Goal: Information Seeking & Learning: Learn about a topic

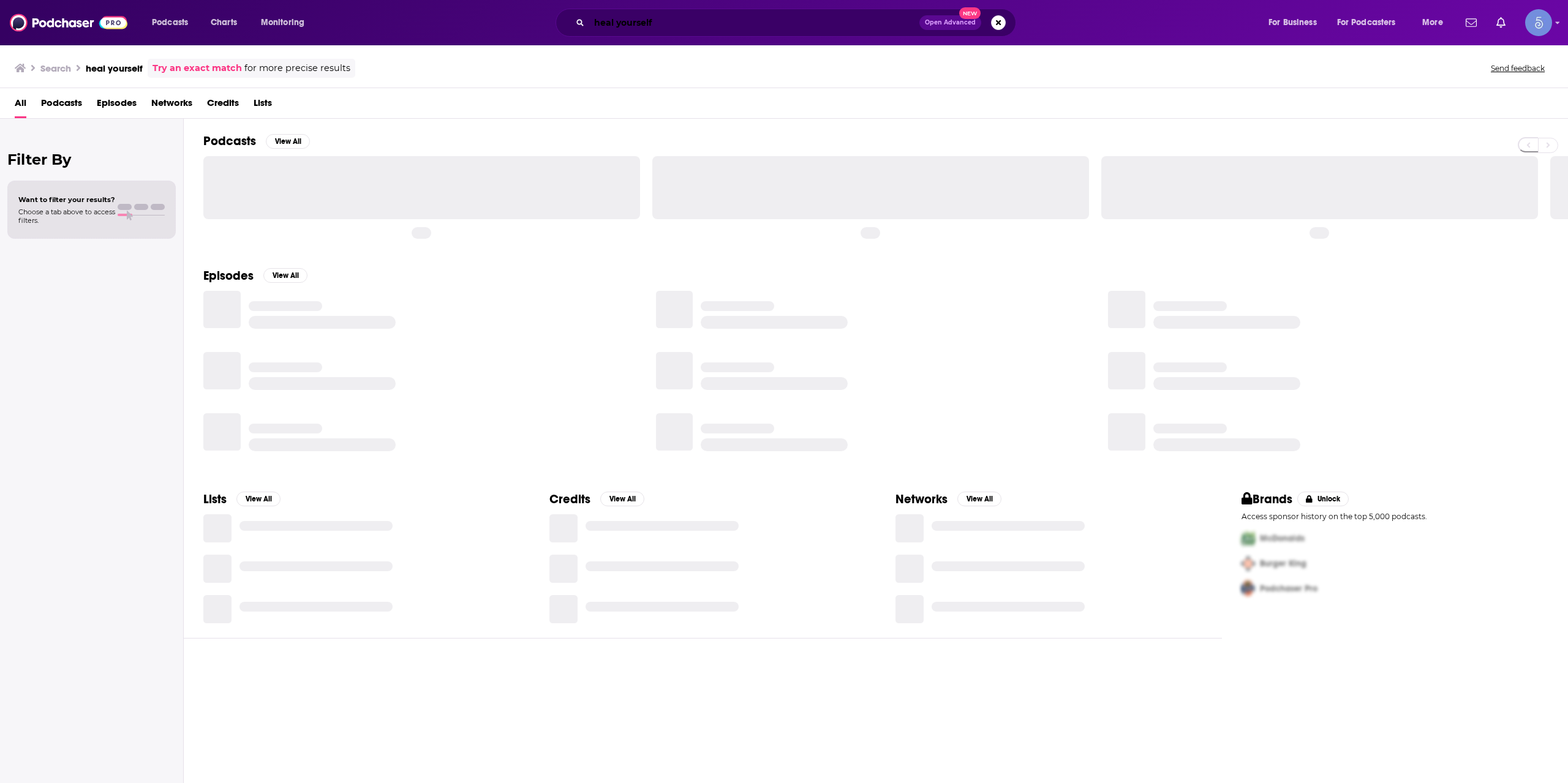
click at [656, 24] on input "heal yourself" at bounding box center [754, 22] width 330 height 20
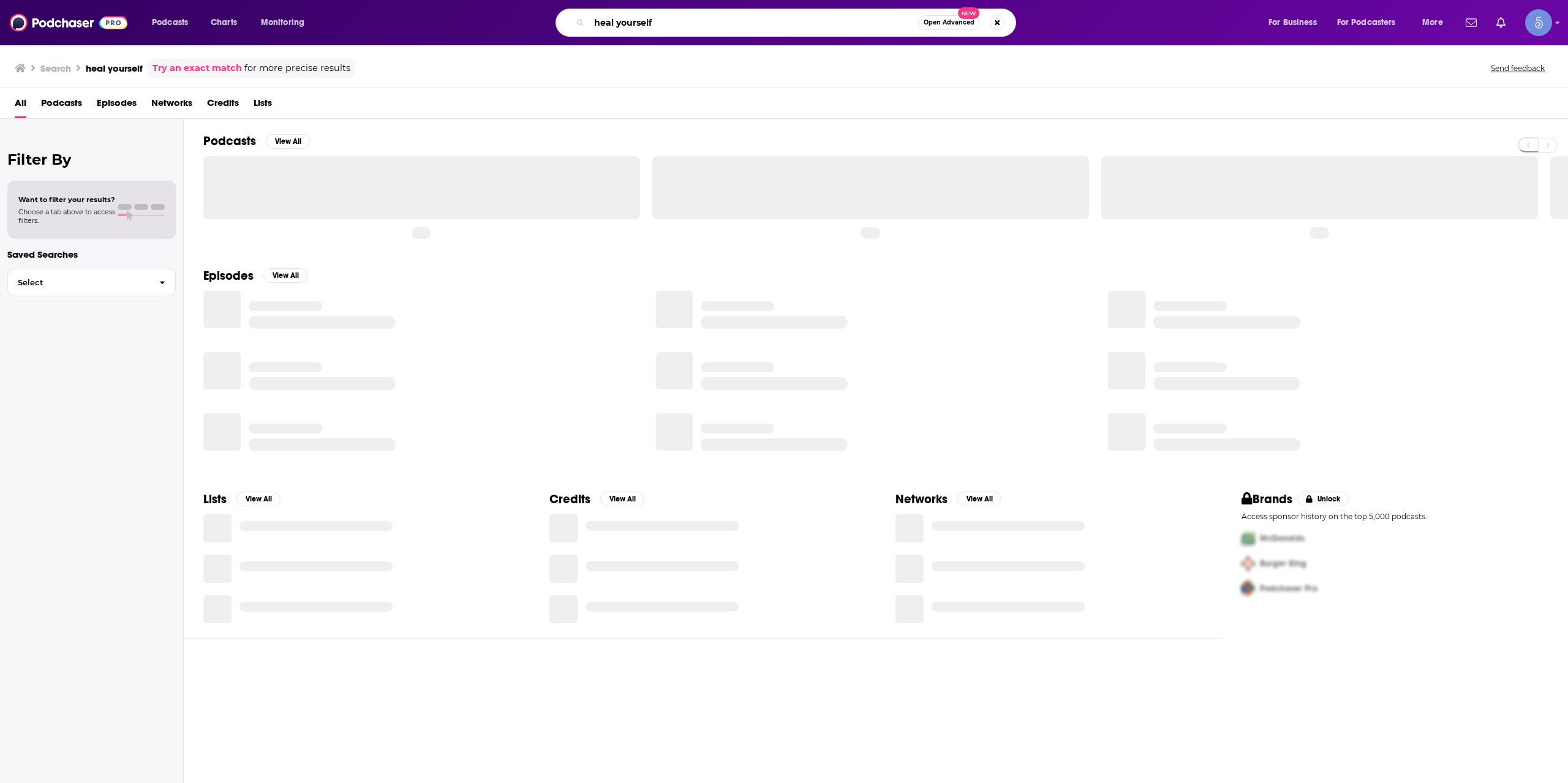
click at [656, 24] on input "heal yourself" at bounding box center [753, 22] width 329 height 20
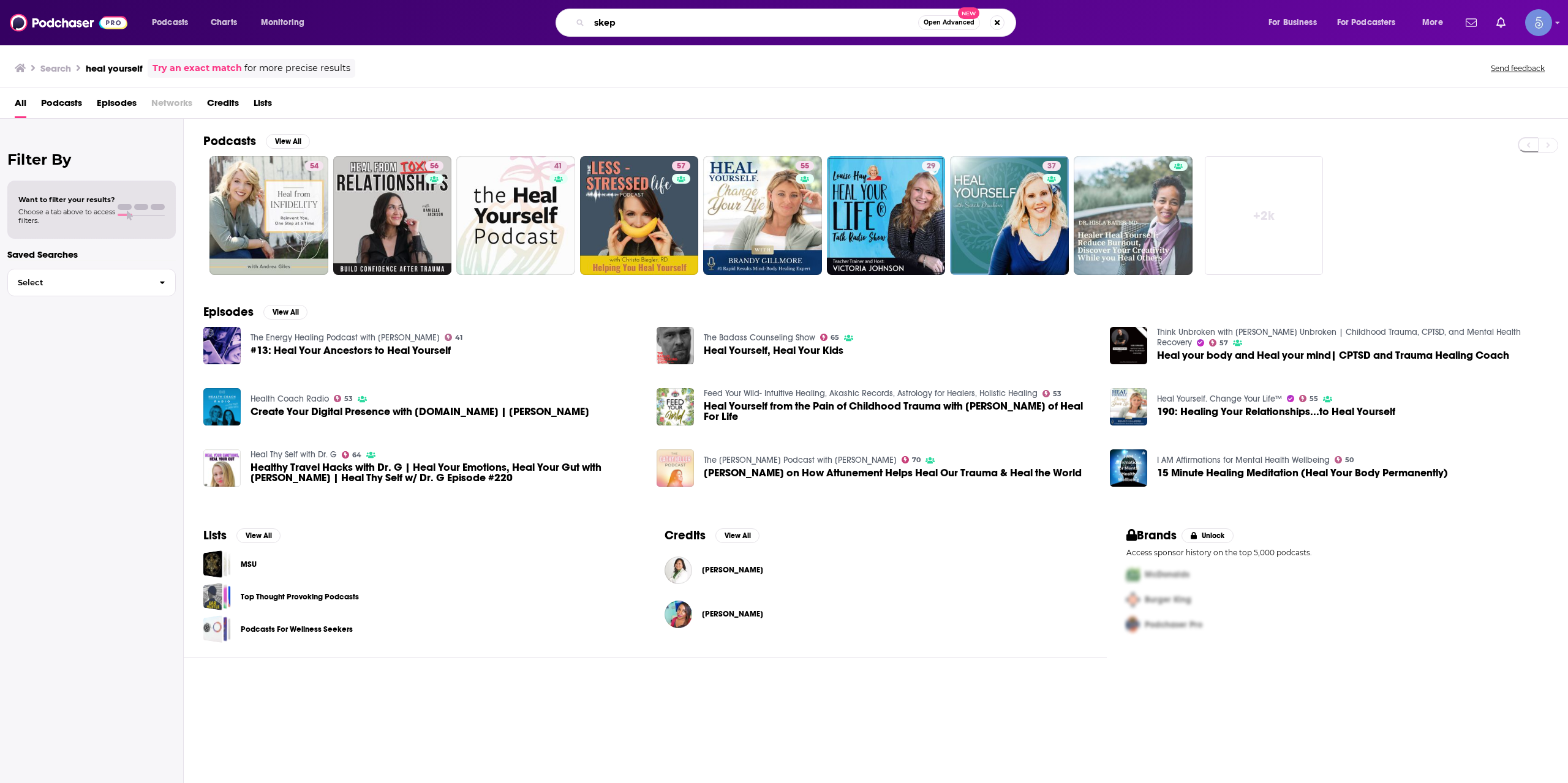
type input "skep"
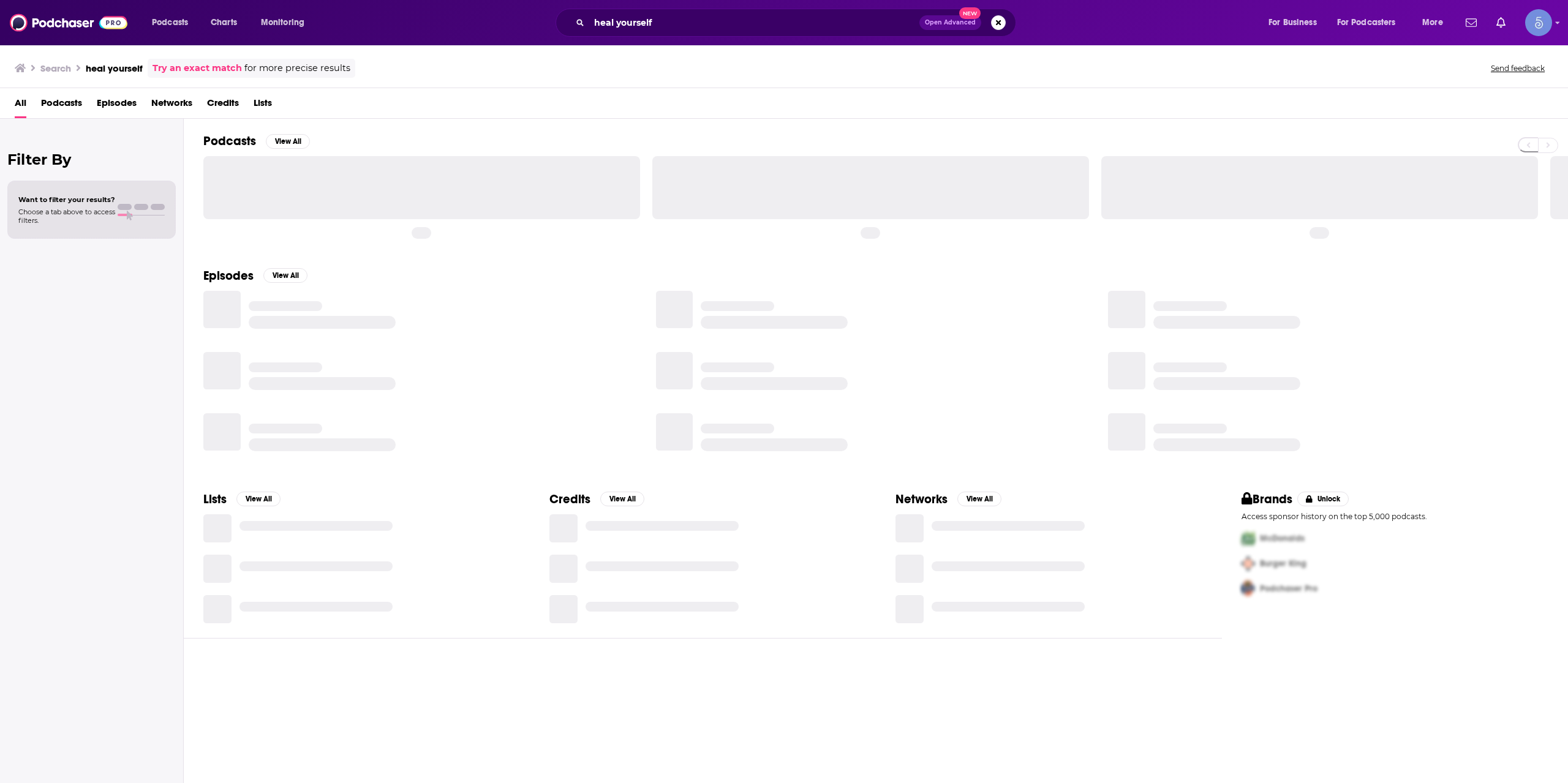
click at [788, 34] on div "heal yourself Open Advanced New" at bounding box center [786, 23] width 461 height 28
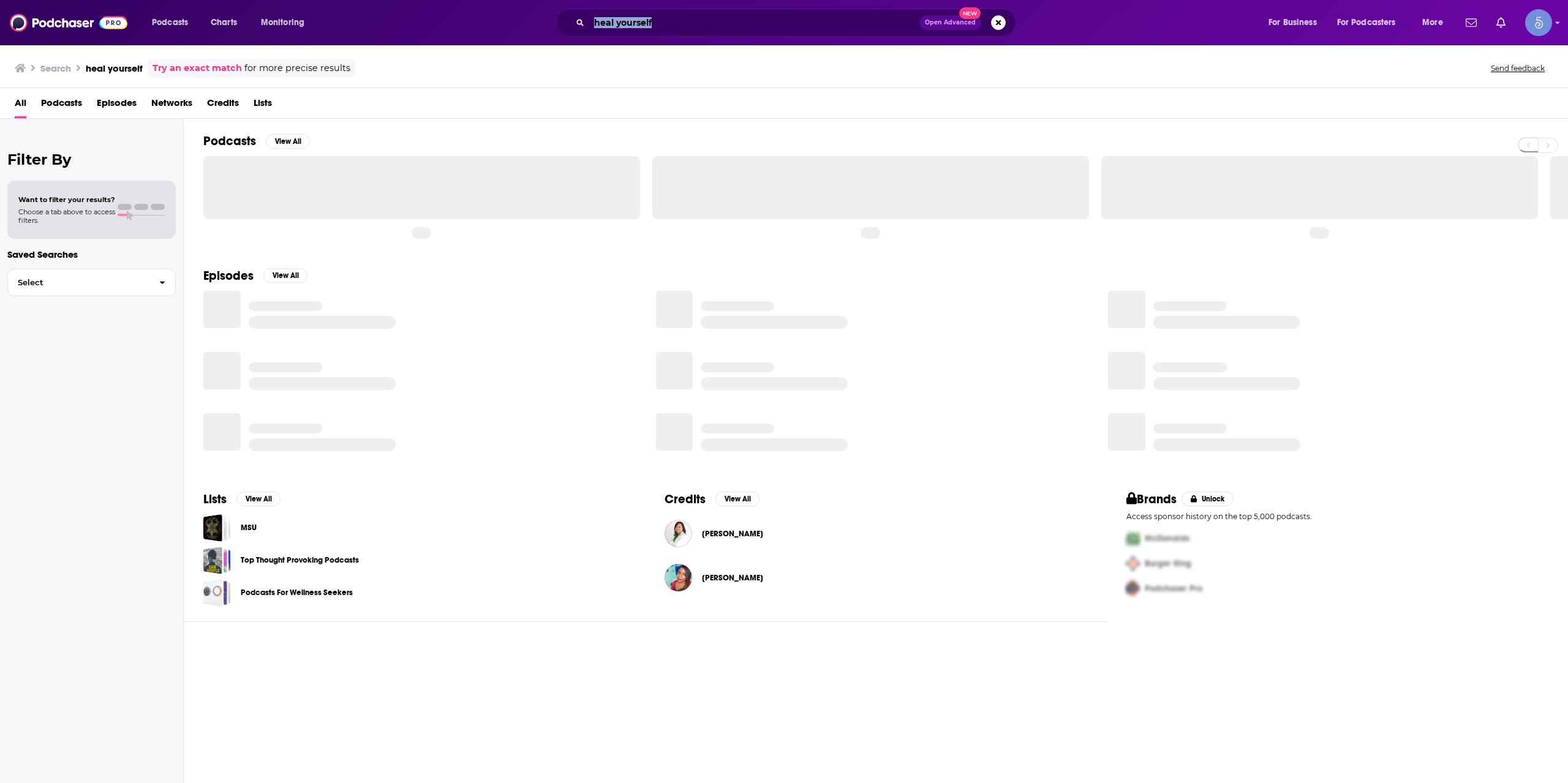
click at [787, 25] on input "heal yourself" at bounding box center [754, 22] width 330 height 20
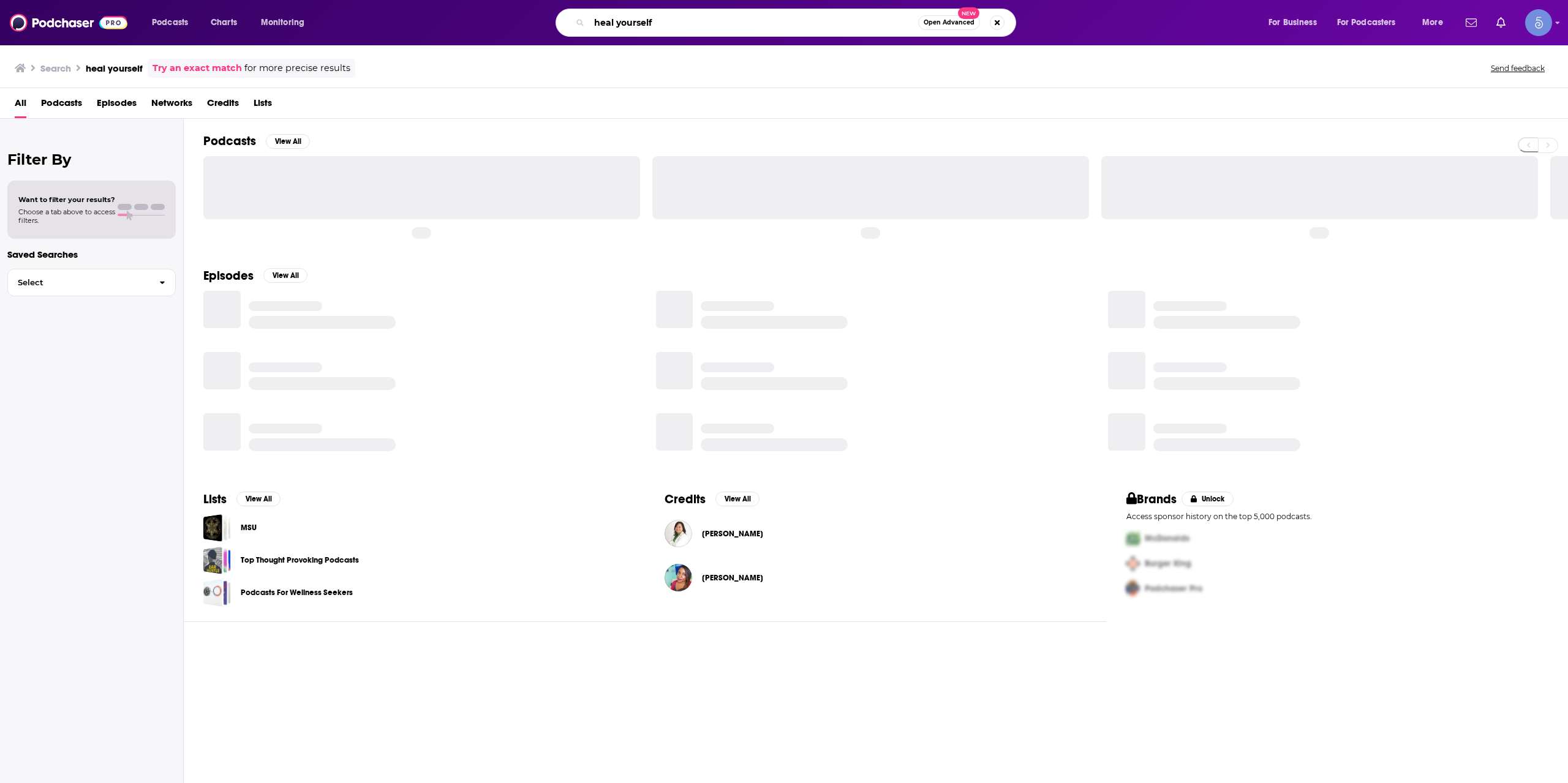
click at [787, 25] on input "heal yourself" at bounding box center [753, 22] width 329 height 20
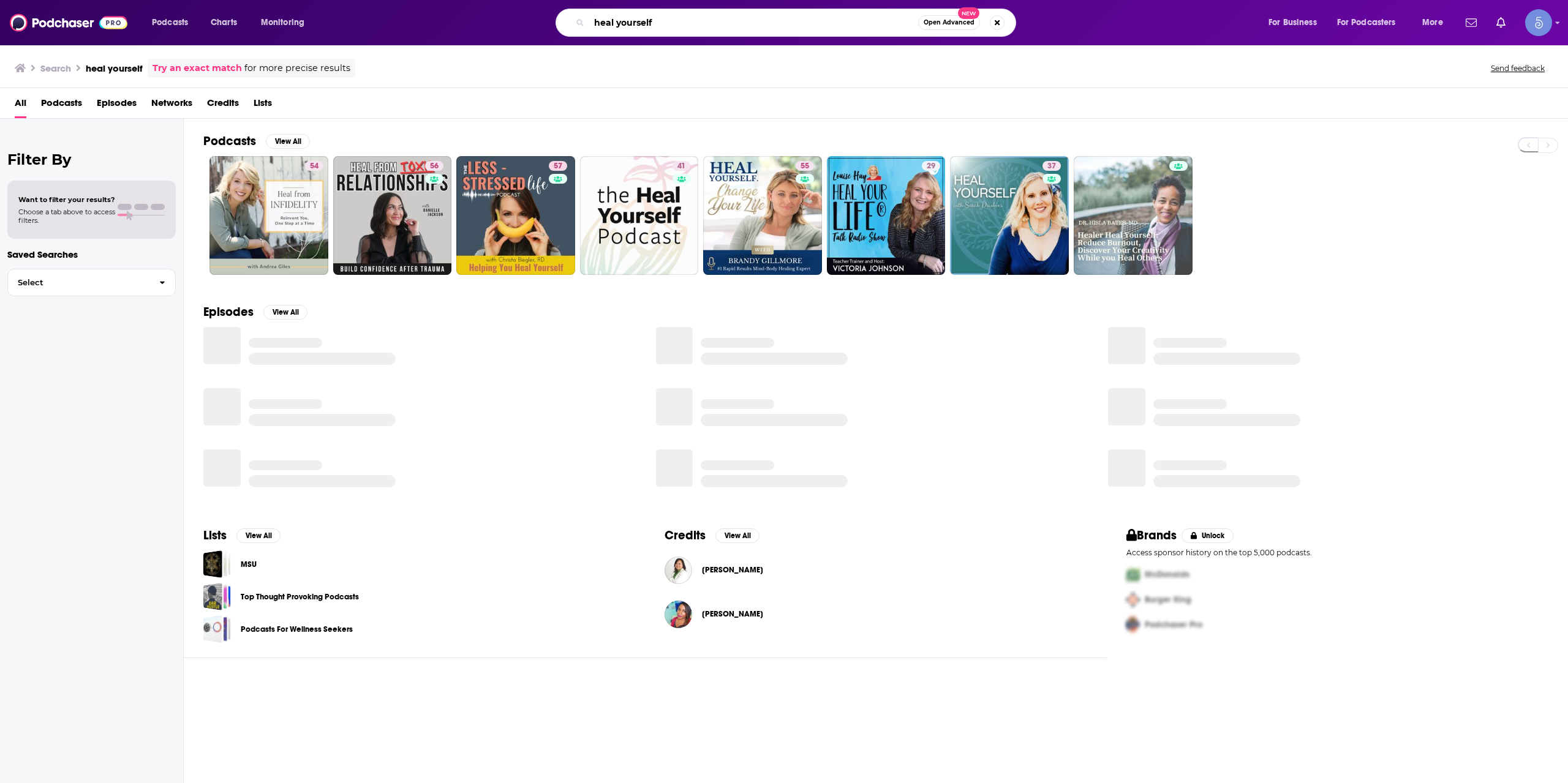
paste input "The Skeptic Metaphysicians: Metaphysics, Spiritual Awakenings, Expanded Conscio…"
type input "The Skeptic Metaphysicians: Metaphysics, Spiritual Awakenings, Expanded Conscio…"
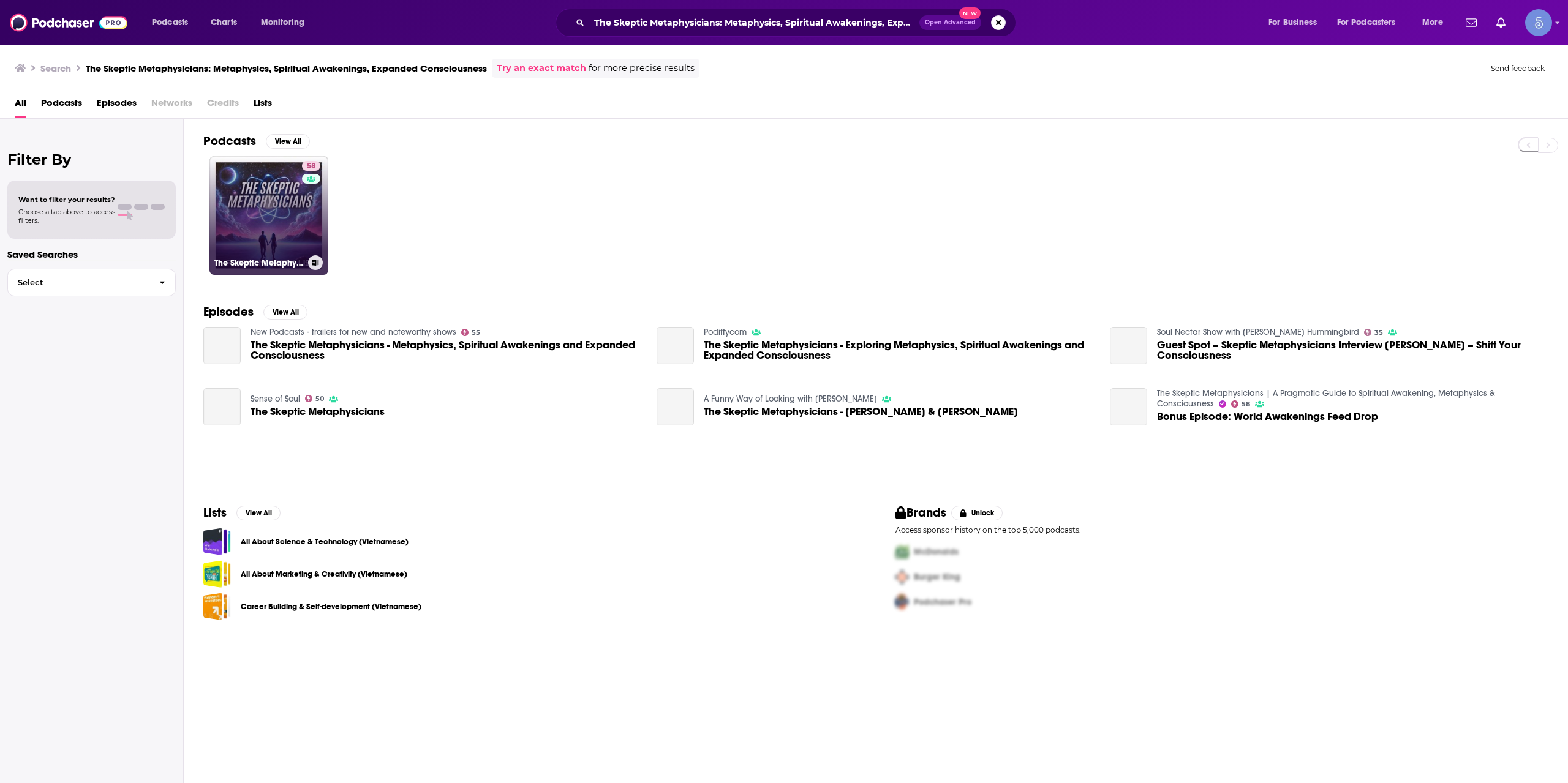
click at [295, 198] on link "58 The Skeptic Metaphysicians | A Pragmatic Guide to Spiritual Awakening, Metap…" at bounding box center [269, 215] width 119 height 119
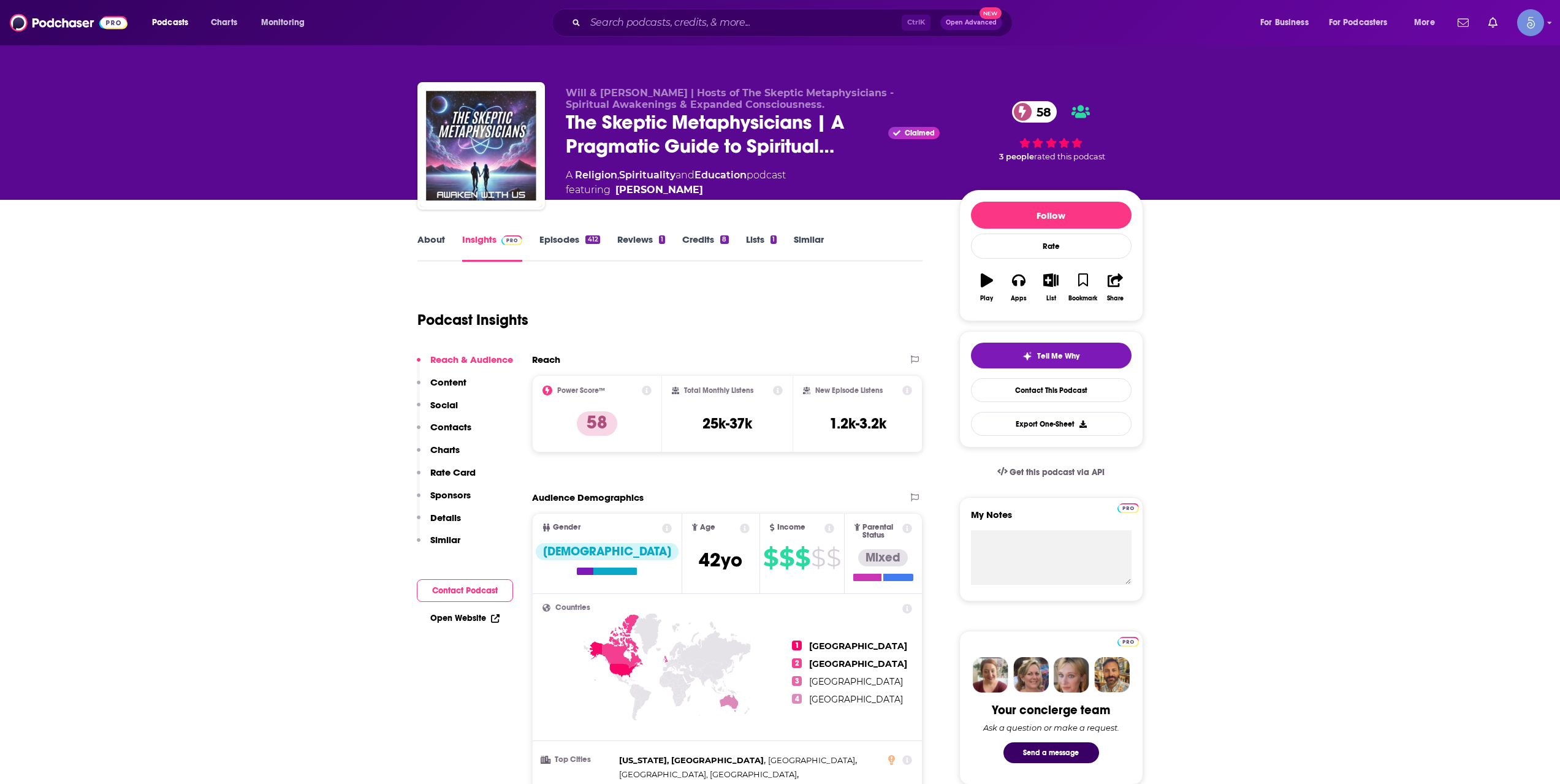
click at [766, 18] on input "Search podcasts, credits, & more..." at bounding box center [744, 22] width 317 height 20
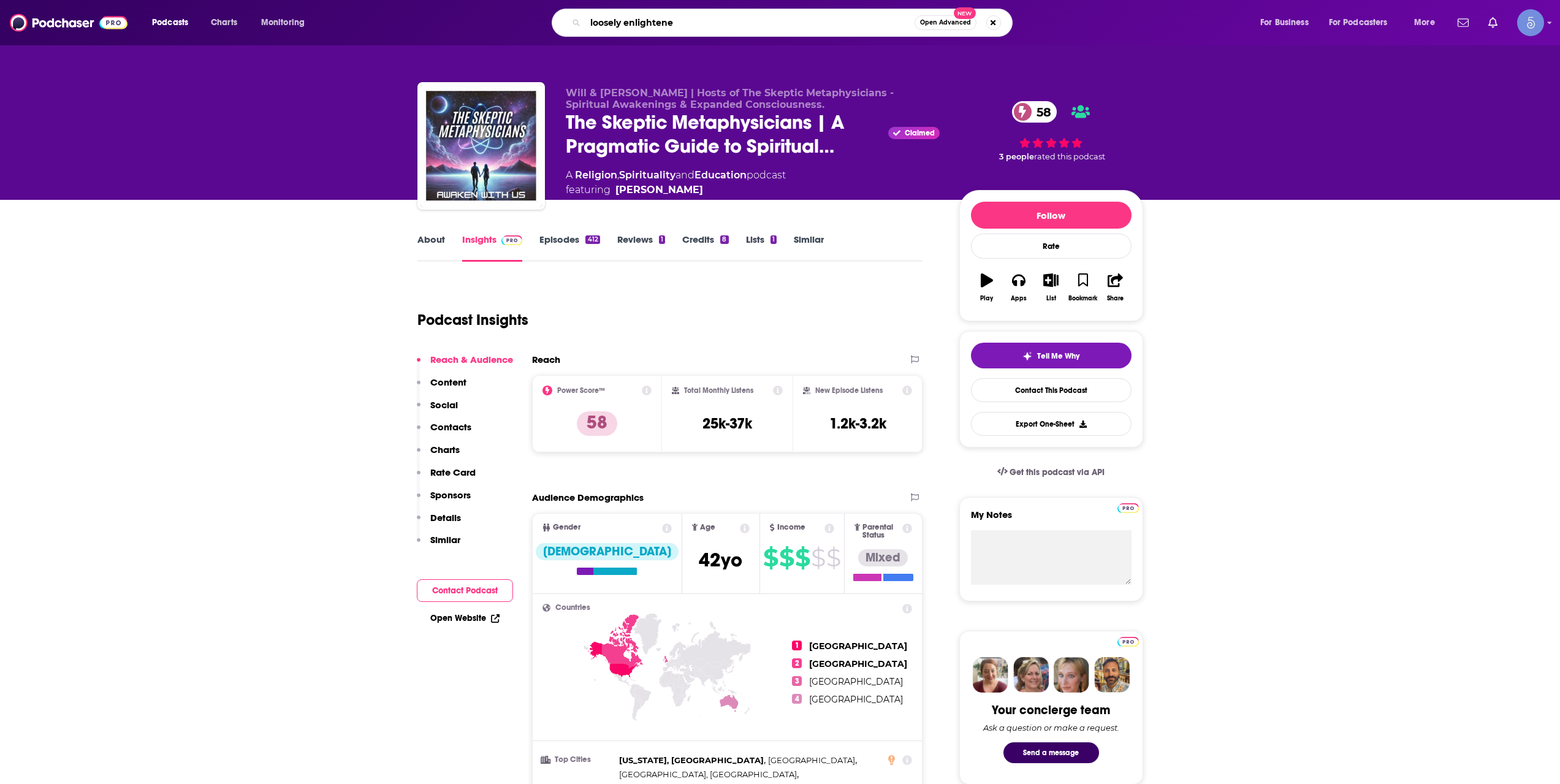
type input "loosely enlightened"
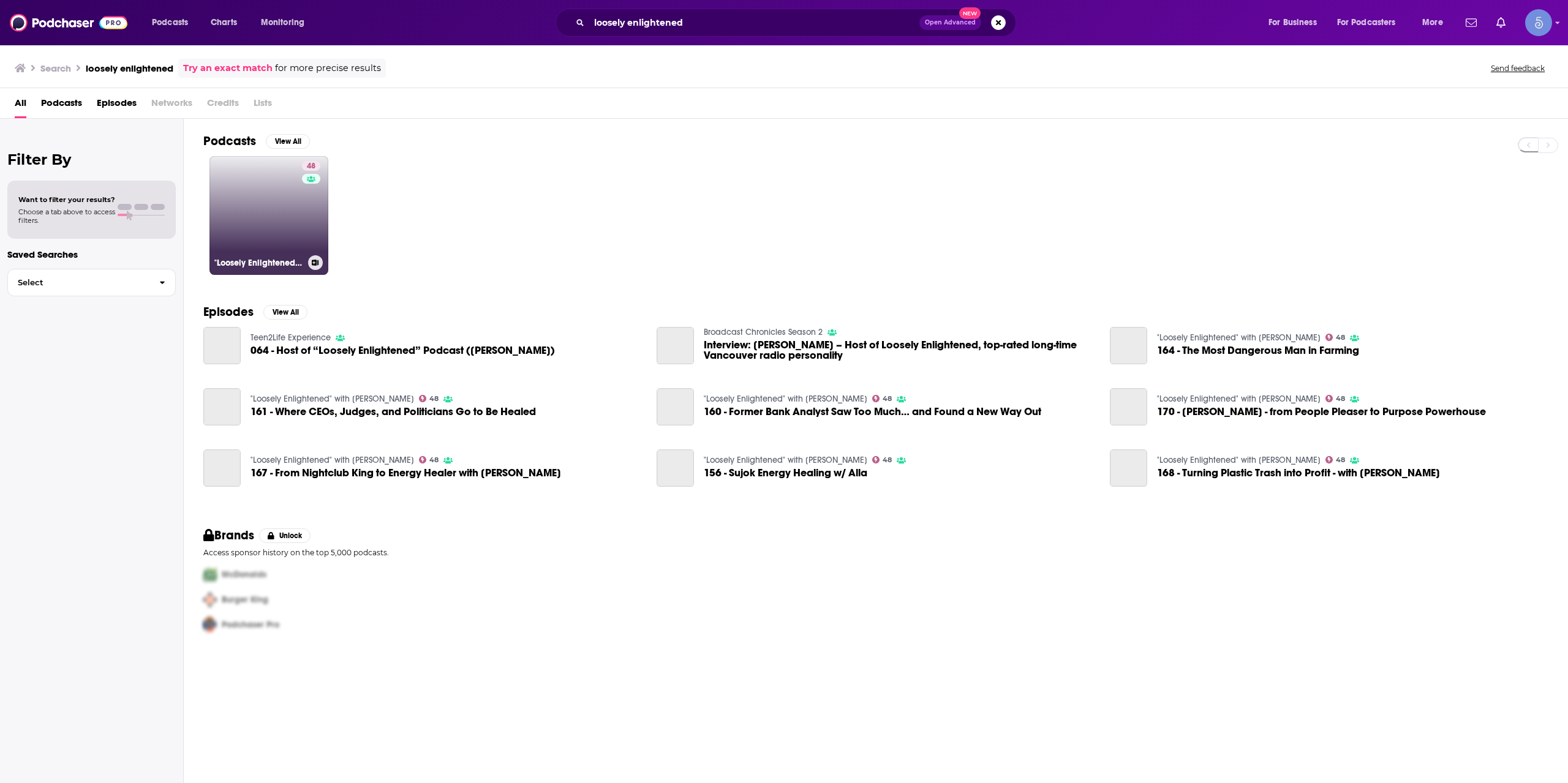
click at [288, 219] on link "48 "Loosely Enlightened" with [PERSON_NAME]" at bounding box center [269, 215] width 119 height 119
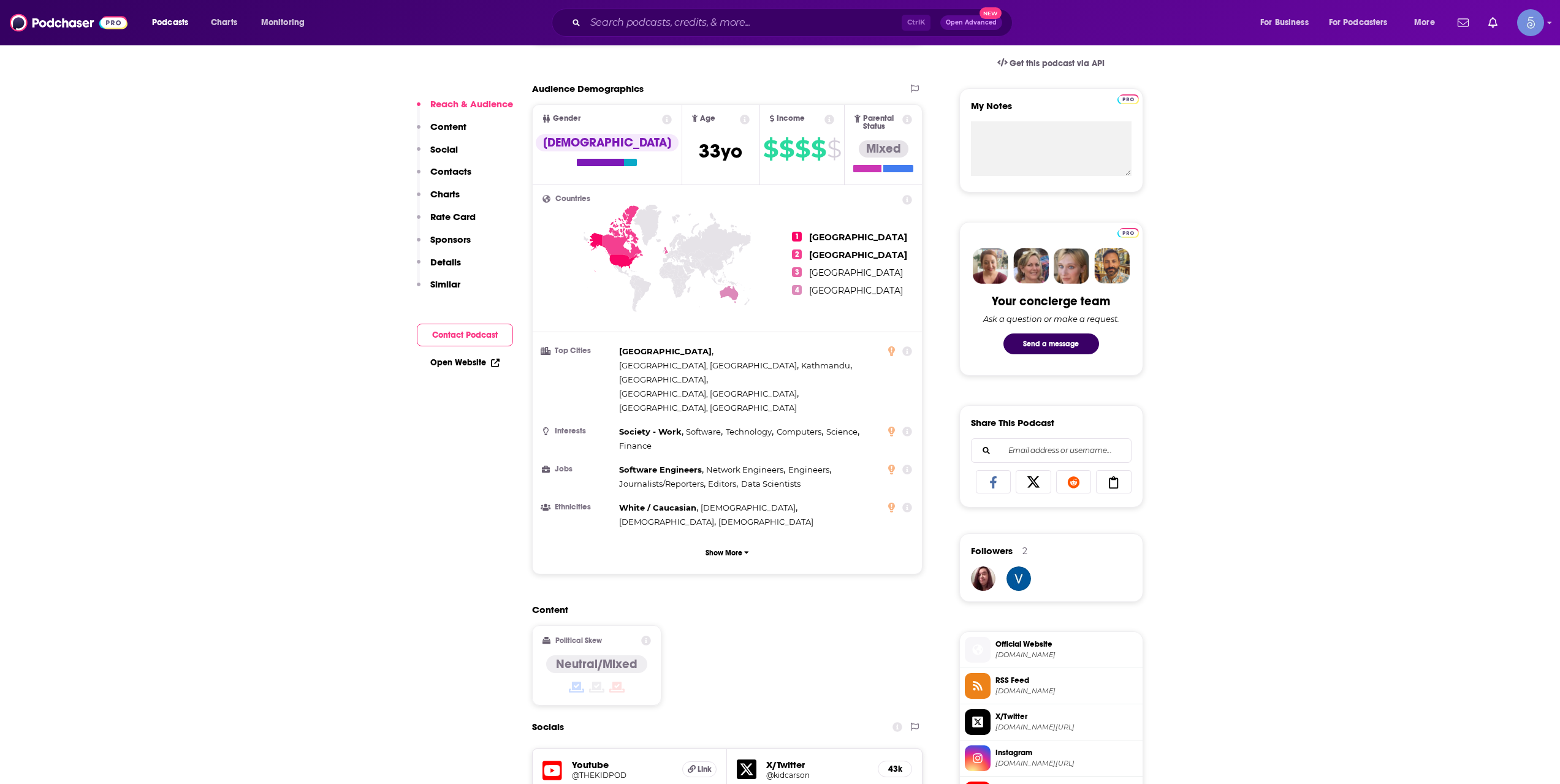
scroll to position [613, 0]
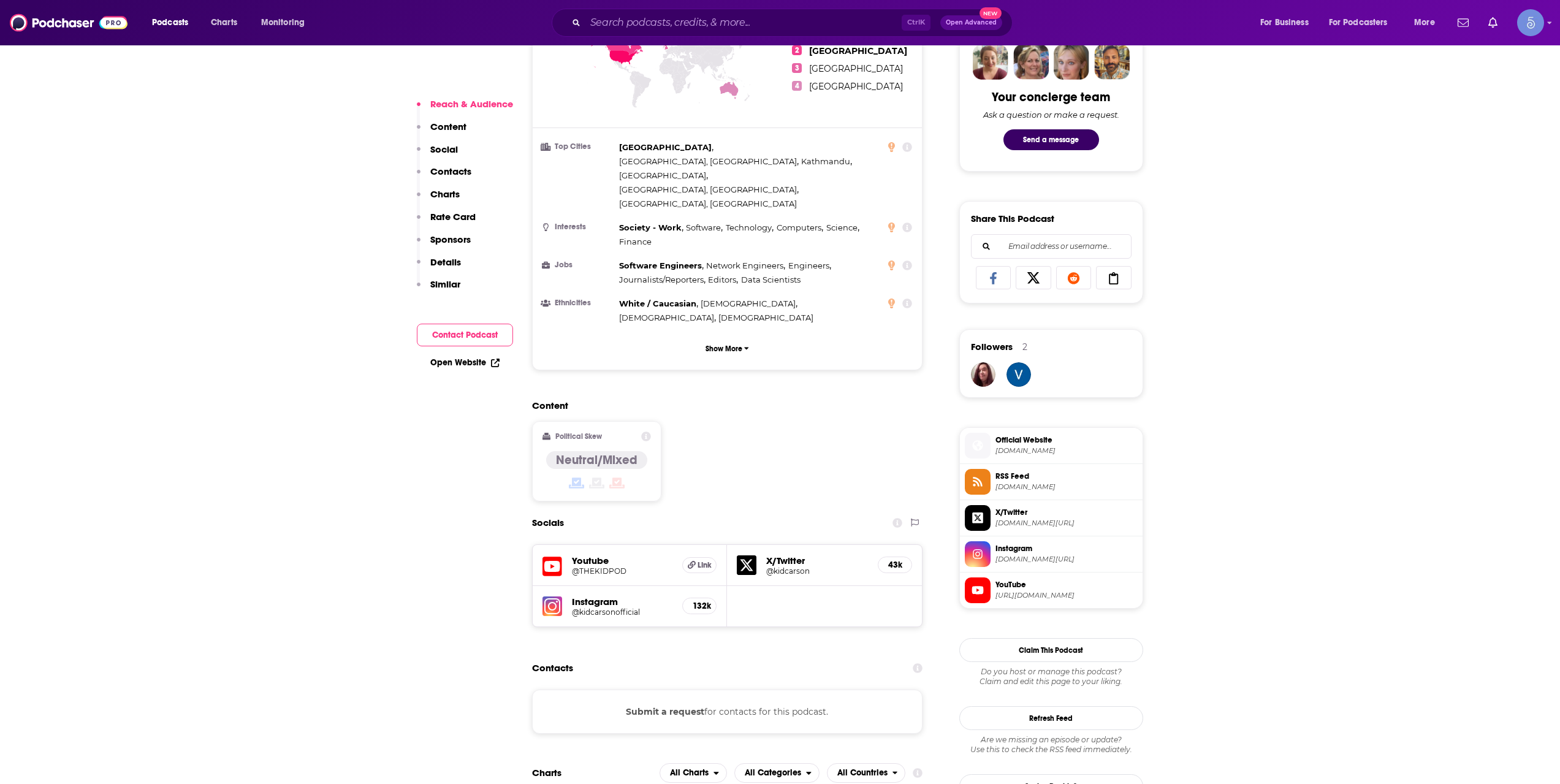
click at [614, 608] on h5 "@kidcarsonofficial" at bounding box center [622, 612] width 101 height 9
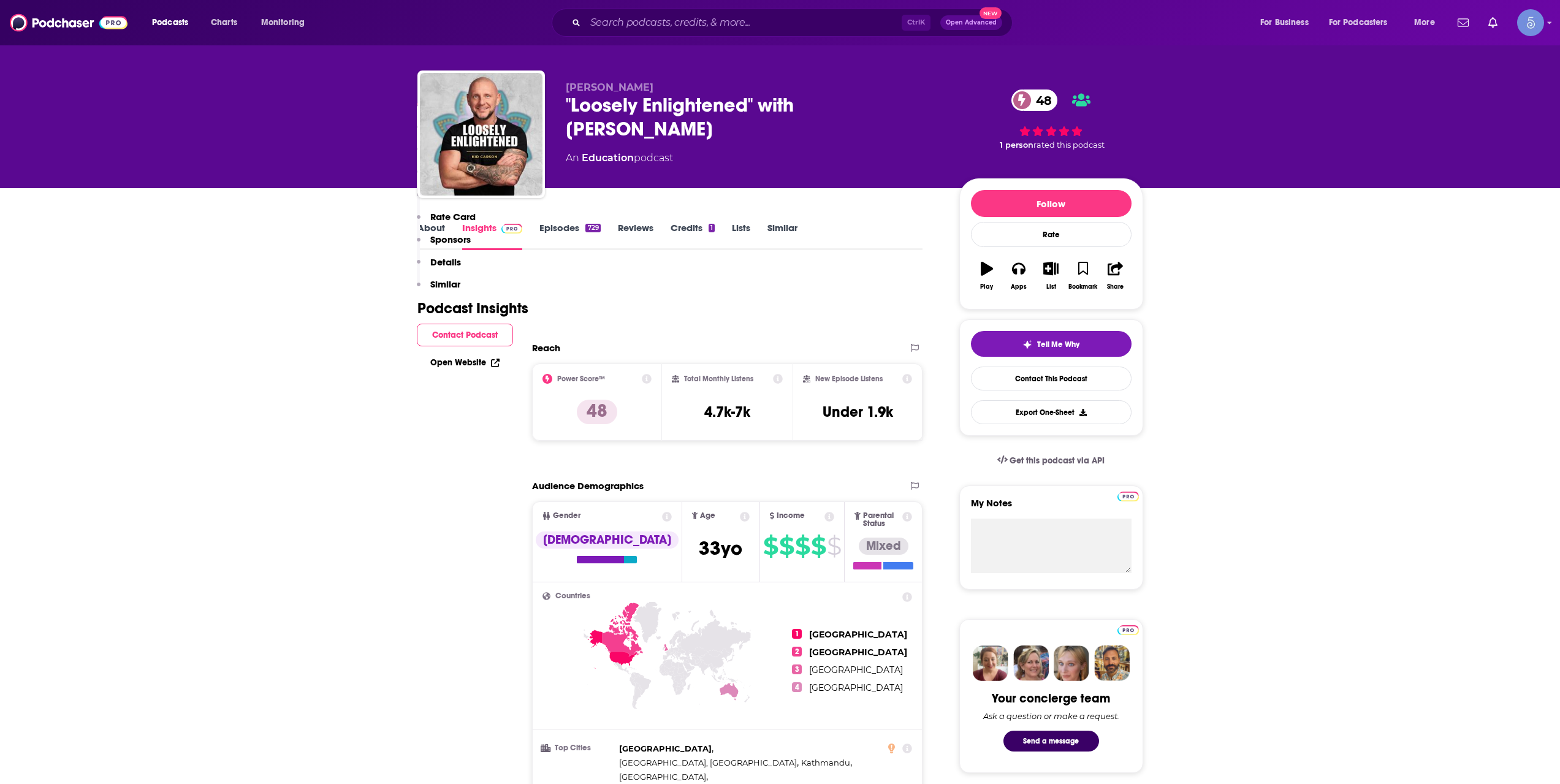
scroll to position [0, 0]
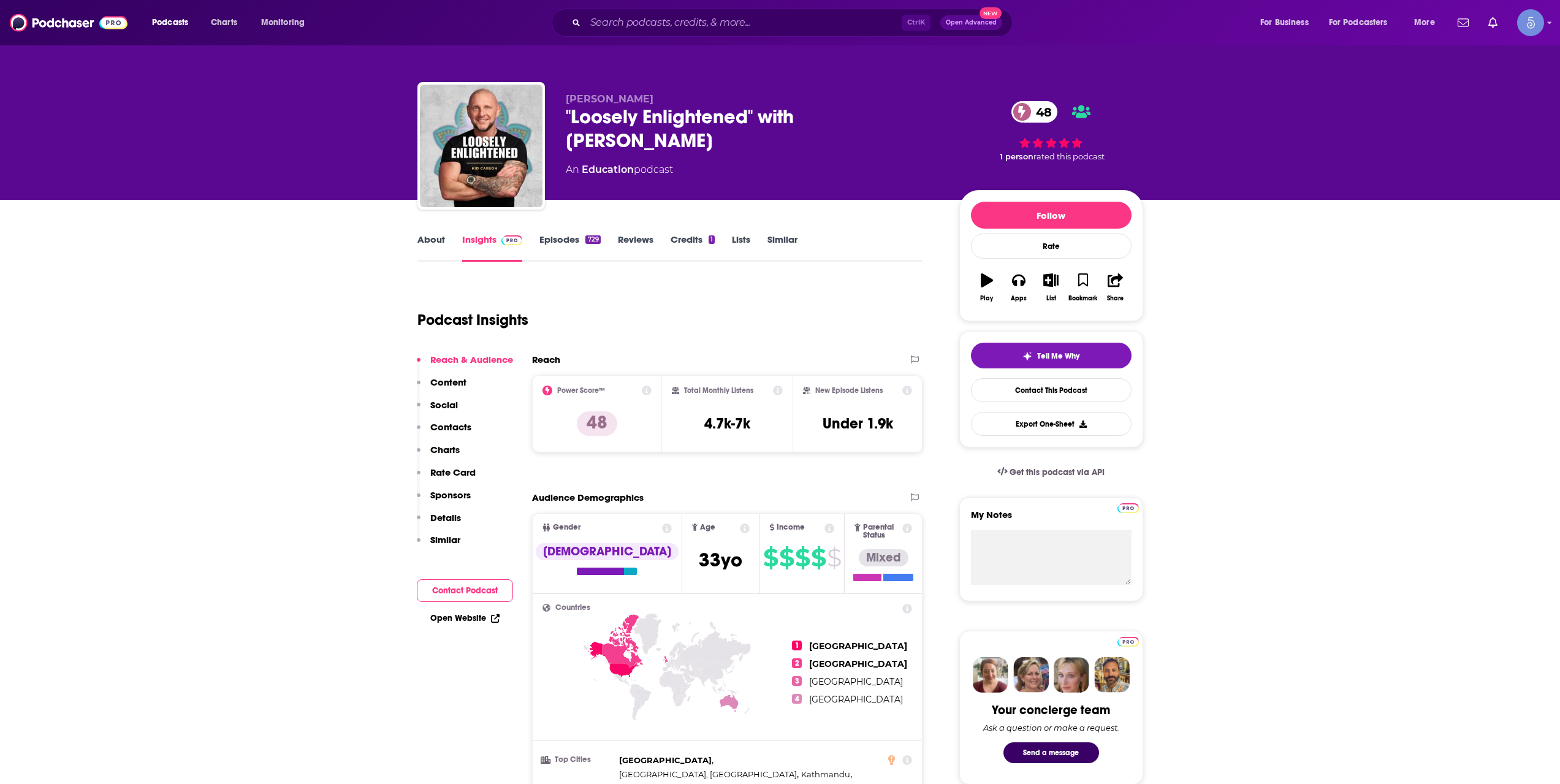
click at [731, 297] on div "Podcast Insights" at bounding box center [665, 312] width 496 height 63
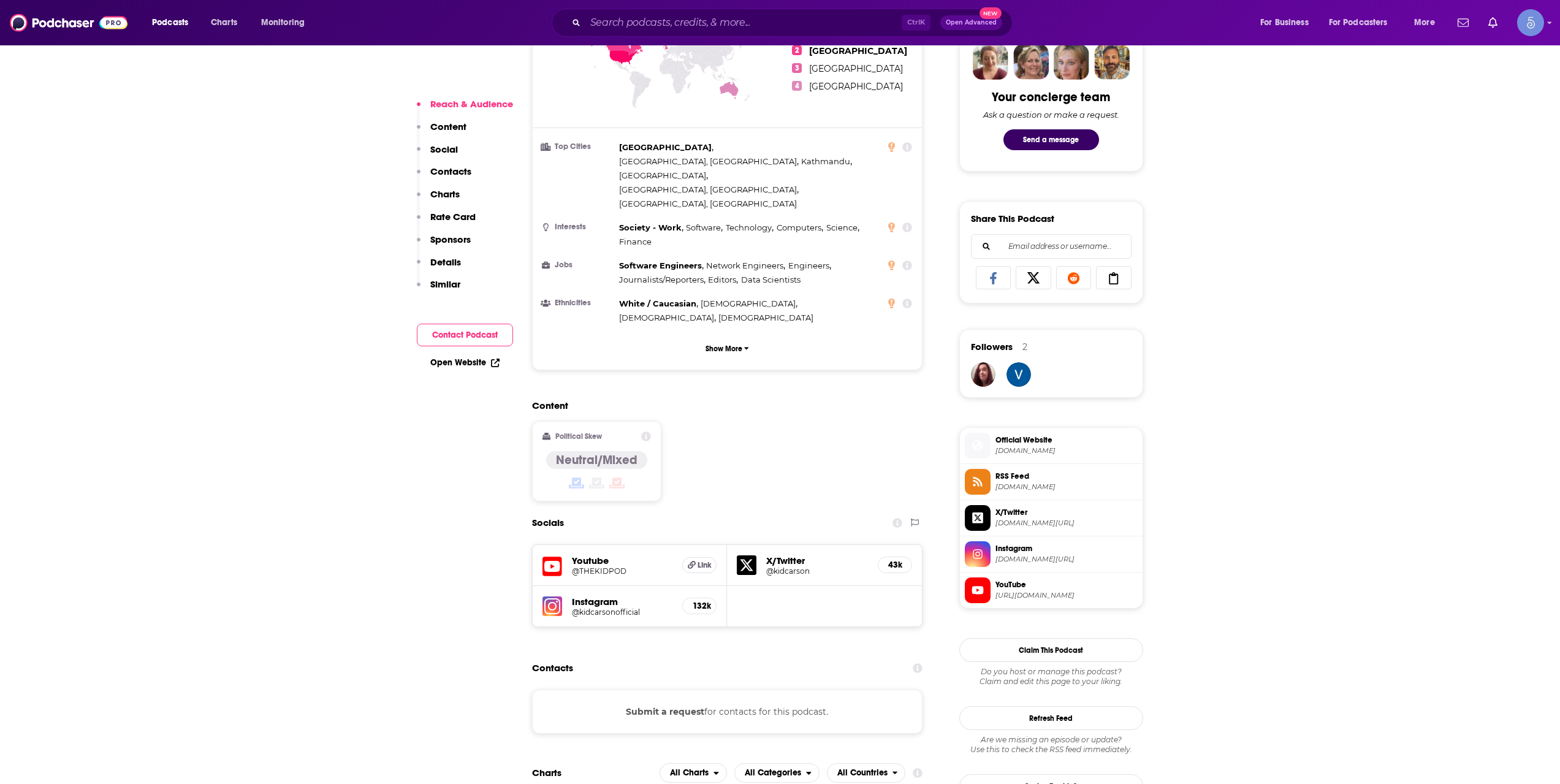
scroll to position [817, 0]
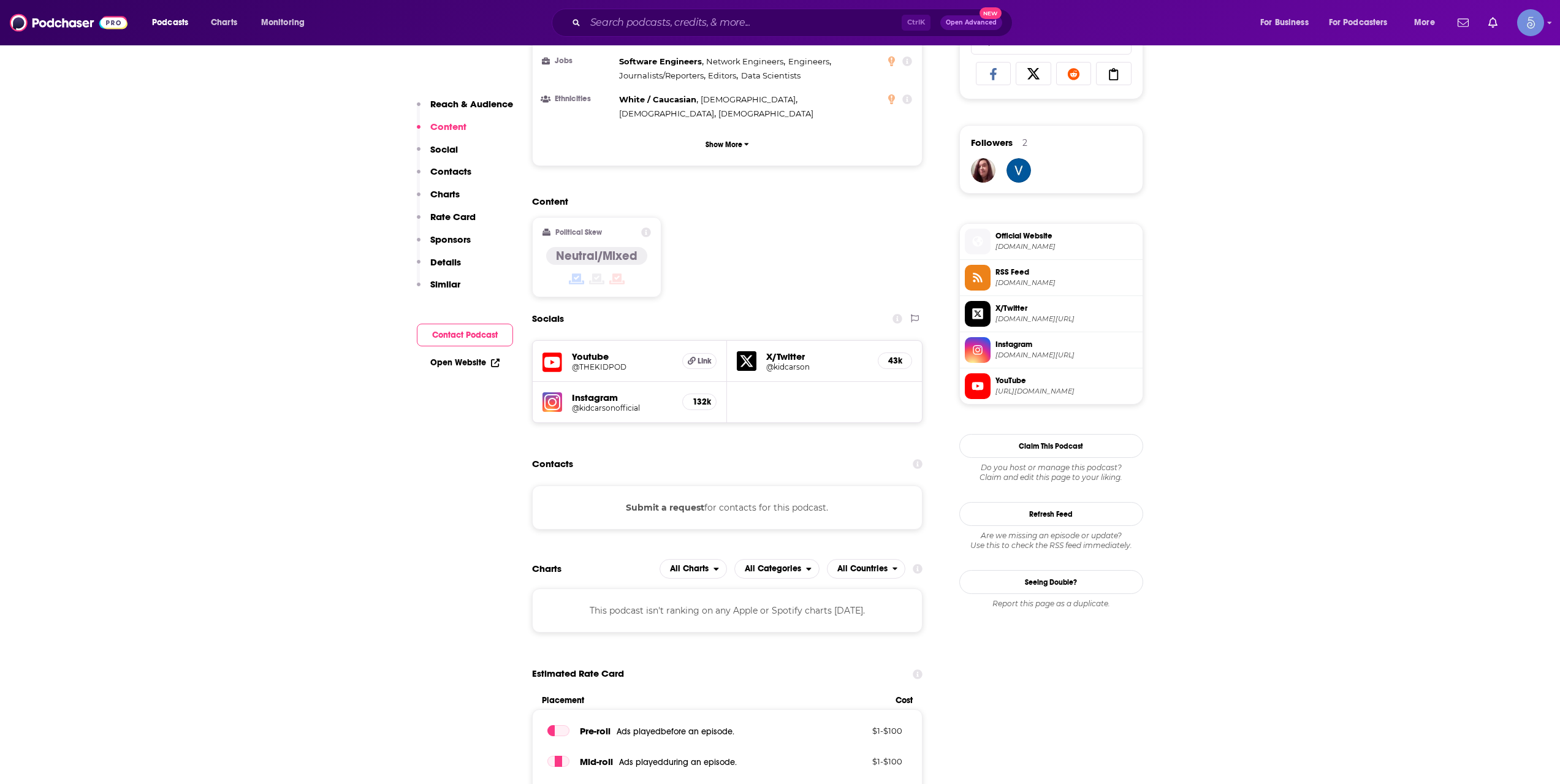
click at [1060, 390] on span "[URL][DOMAIN_NAME]" at bounding box center [1067, 391] width 142 height 9
click at [628, 392] on h5 "Instagram" at bounding box center [622, 397] width 101 height 11
click at [624, 403] on h5 "@kidcarsonofficial" at bounding box center [622, 407] width 101 height 9
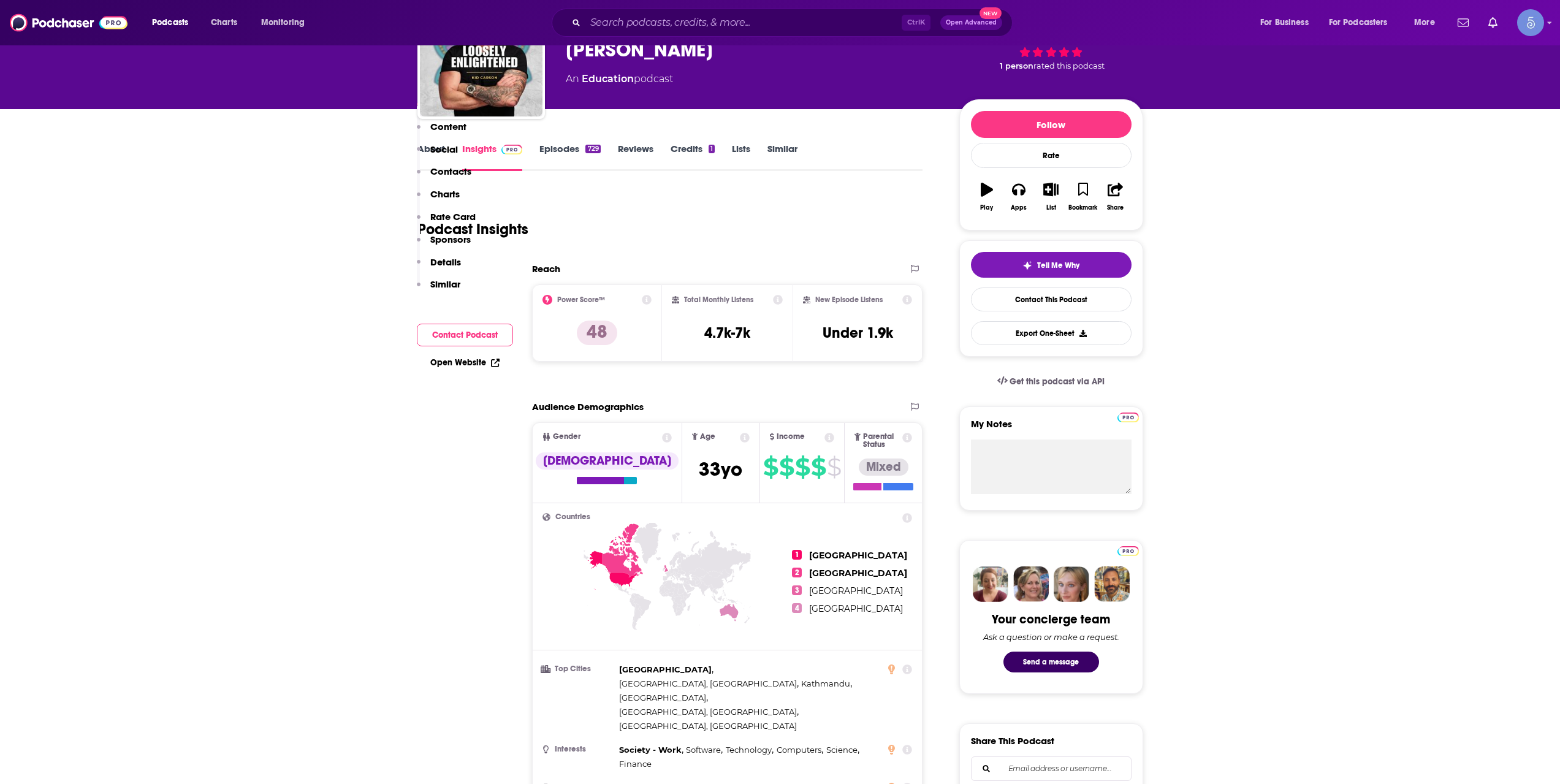
scroll to position [0, 0]
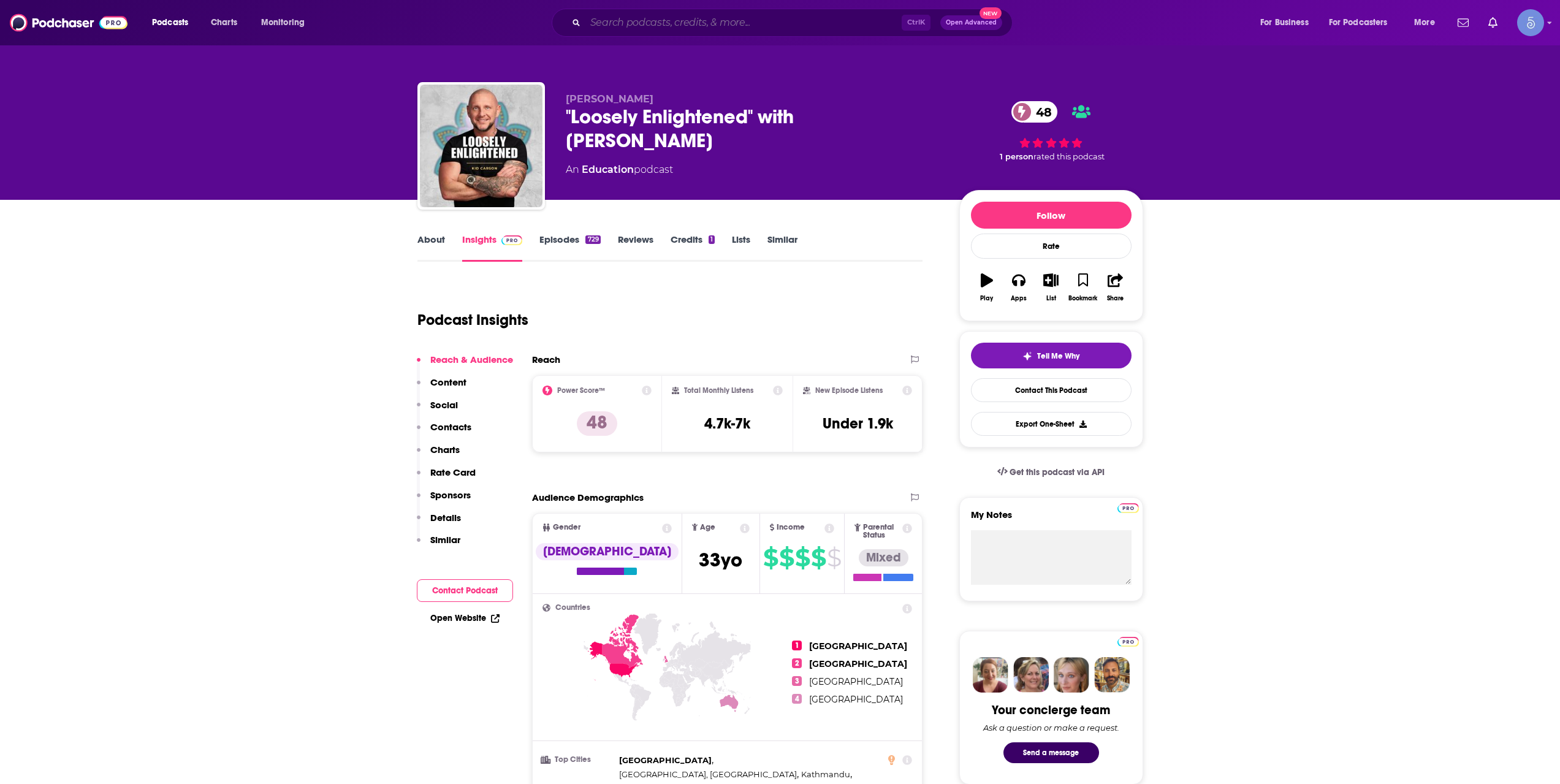
click at [724, 19] on input "Search podcasts, credits, & more..." at bounding box center [744, 22] width 317 height 20
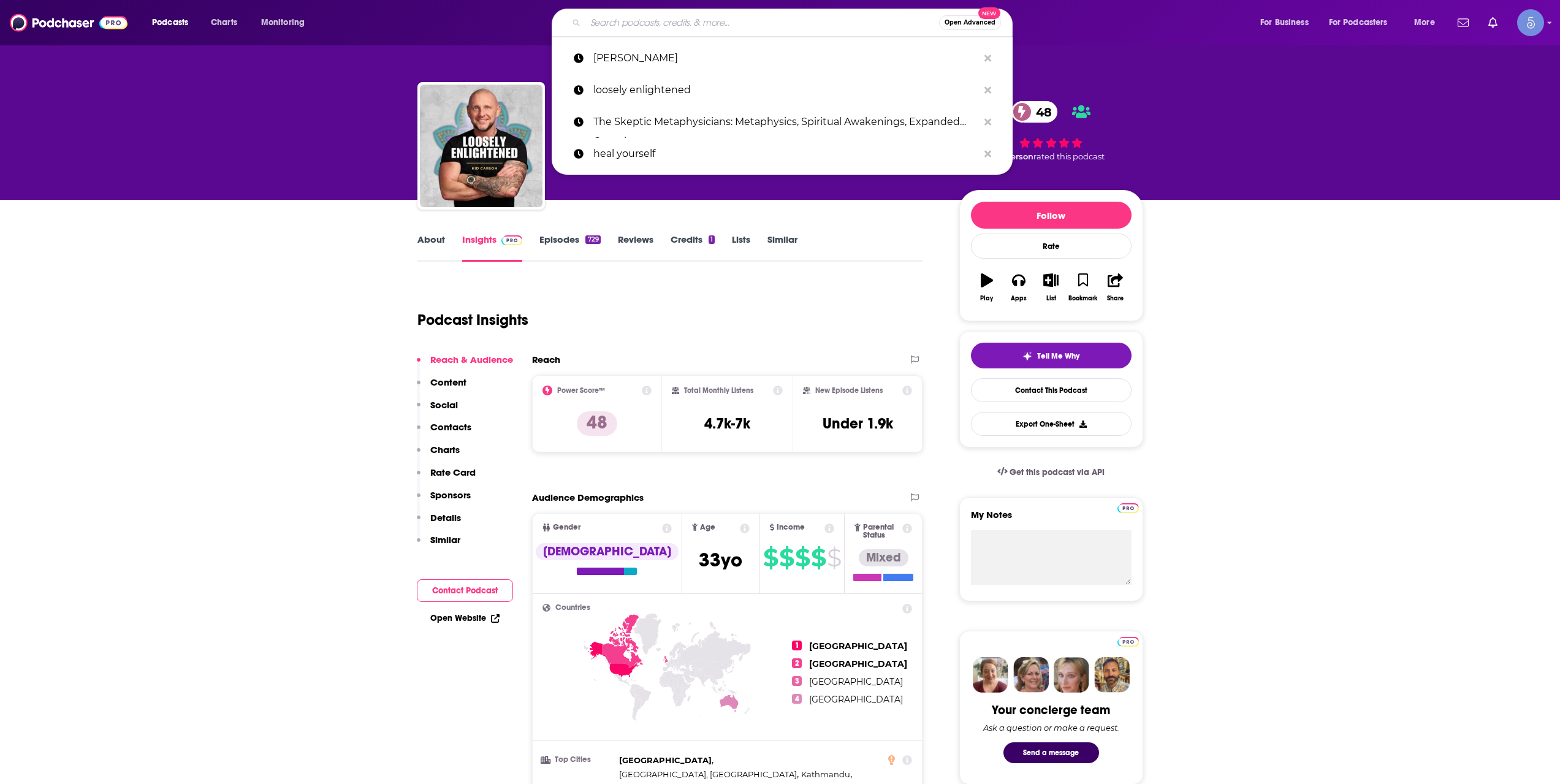
paste input "[URL][DOMAIN_NAME][PERSON_NAME]"
type input "[URL][DOMAIN_NAME][PERSON_NAME]"
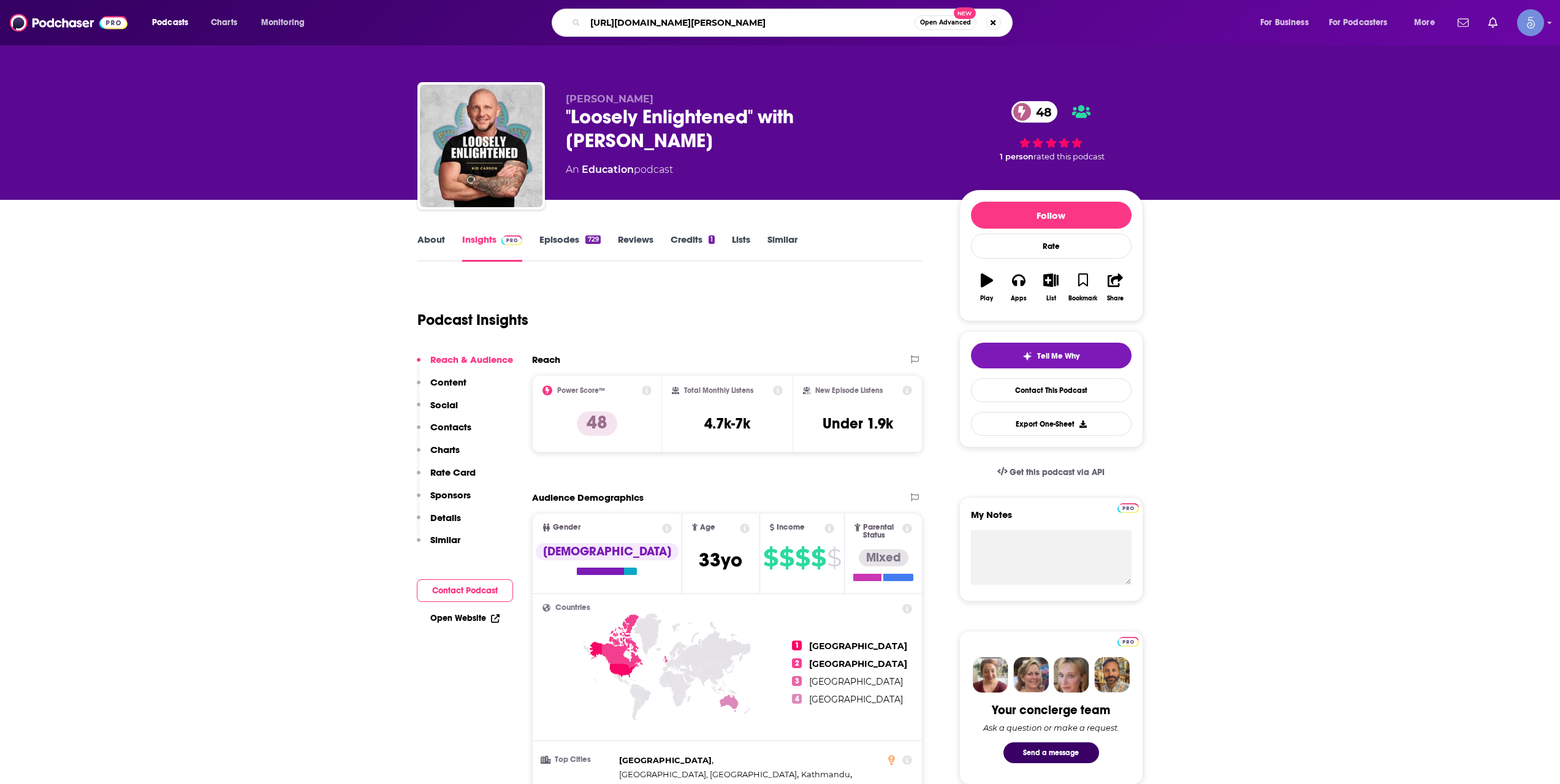
click at [751, 27] on input "[URL][DOMAIN_NAME][PERSON_NAME]" at bounding box center [750, 22] width 329 height 20
click at [751, 26] on input "[URL][DOMAIN_NAME][PERSON_NAME]" at bounding box center [750, 22] width 329 height 20
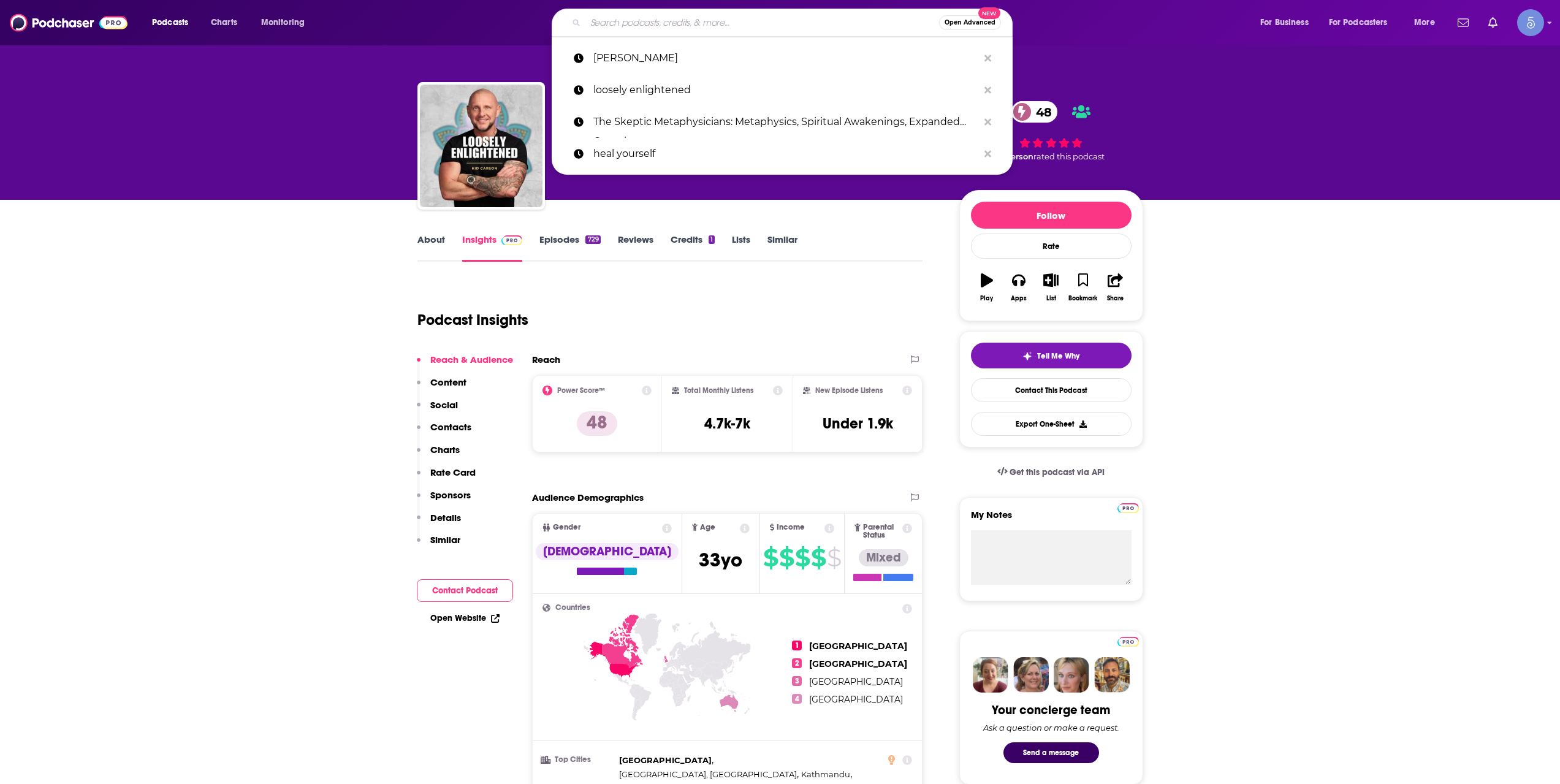
scroll to position [0, 0]
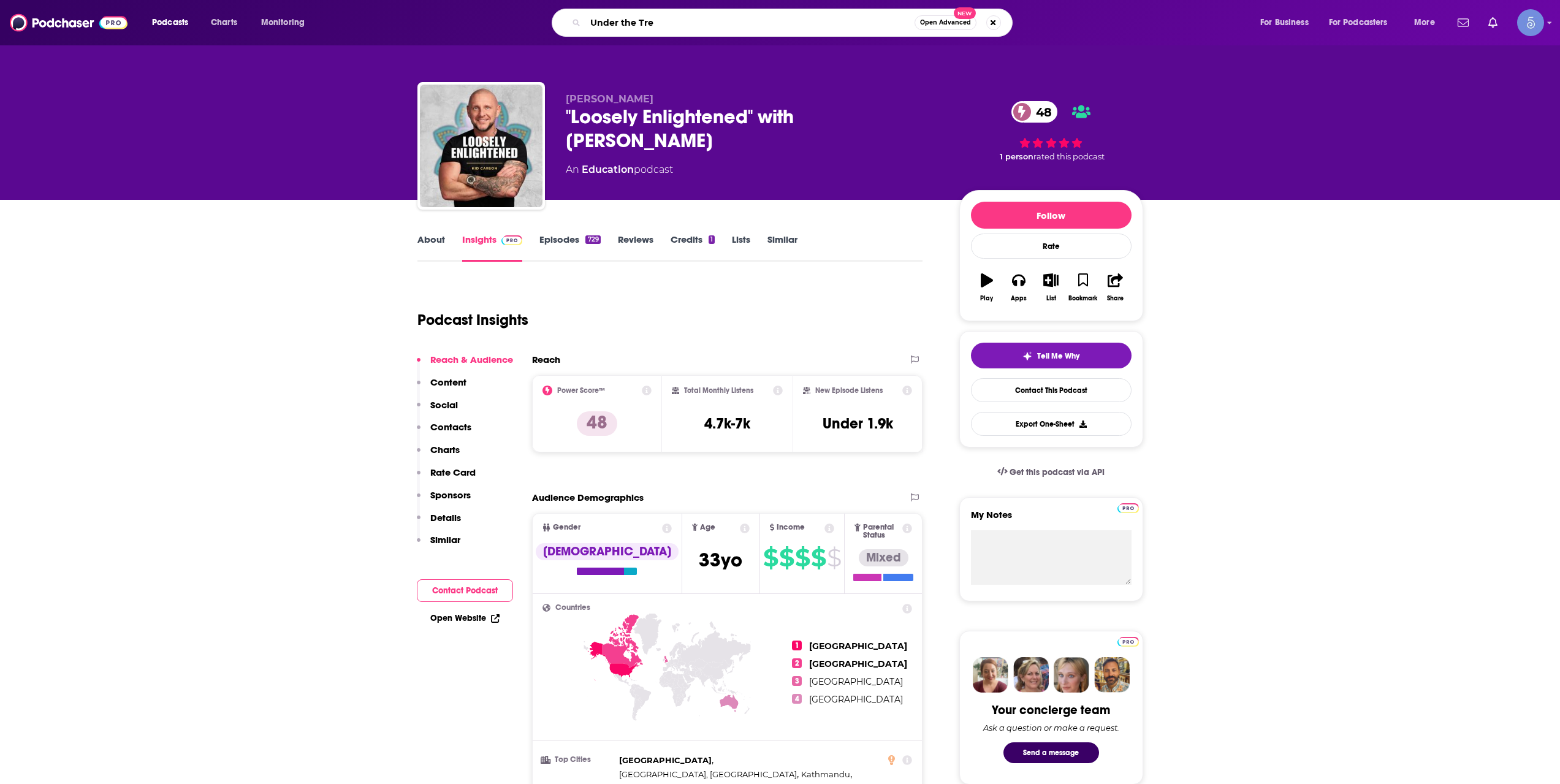
type input "Under the Tree"
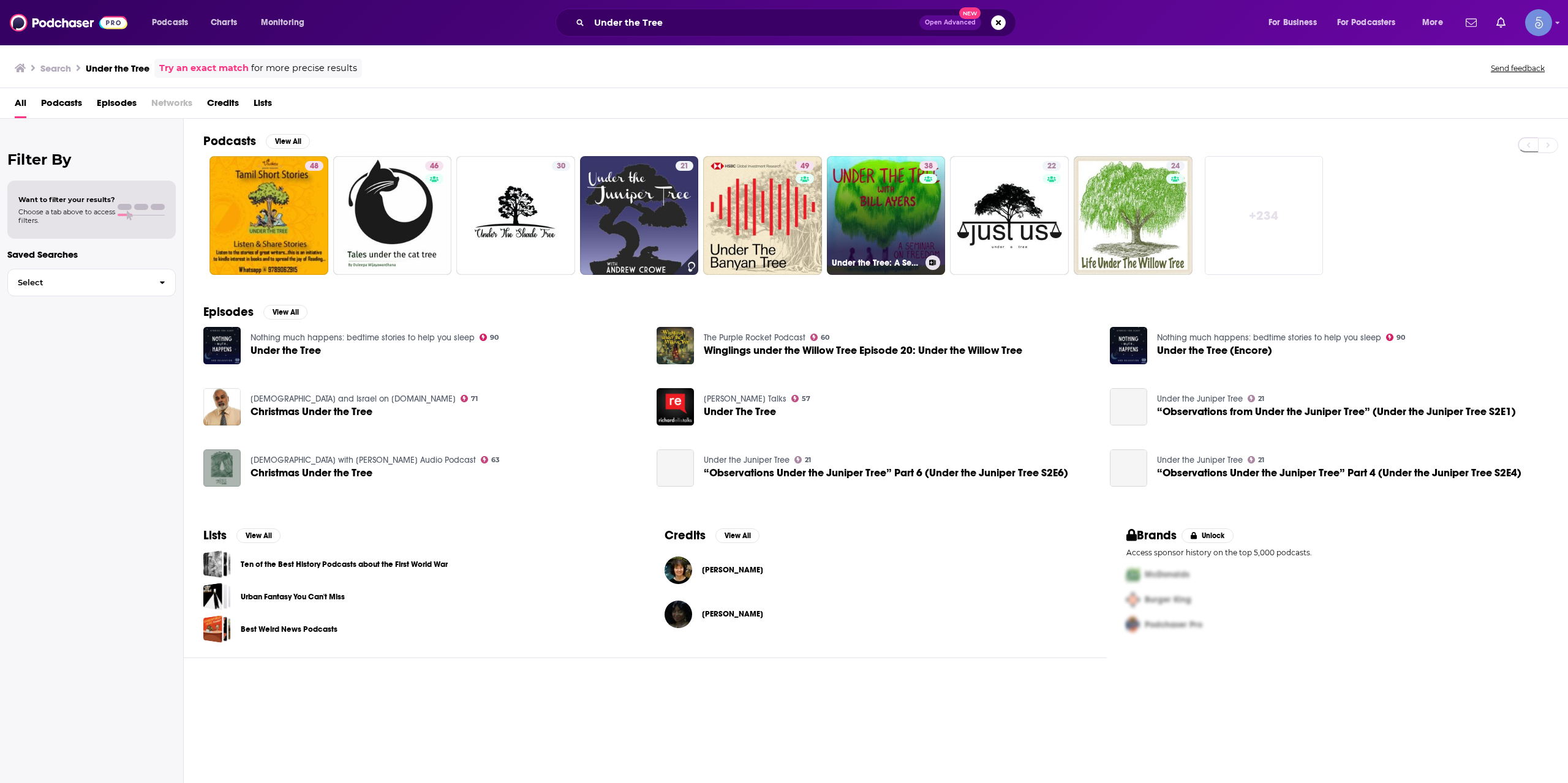
click at [858, 242] on link "38 Under the Tree: A Seminar on Freedom with [PERSON_NAME]" at bounding box center [886, 215] width 119 height 119
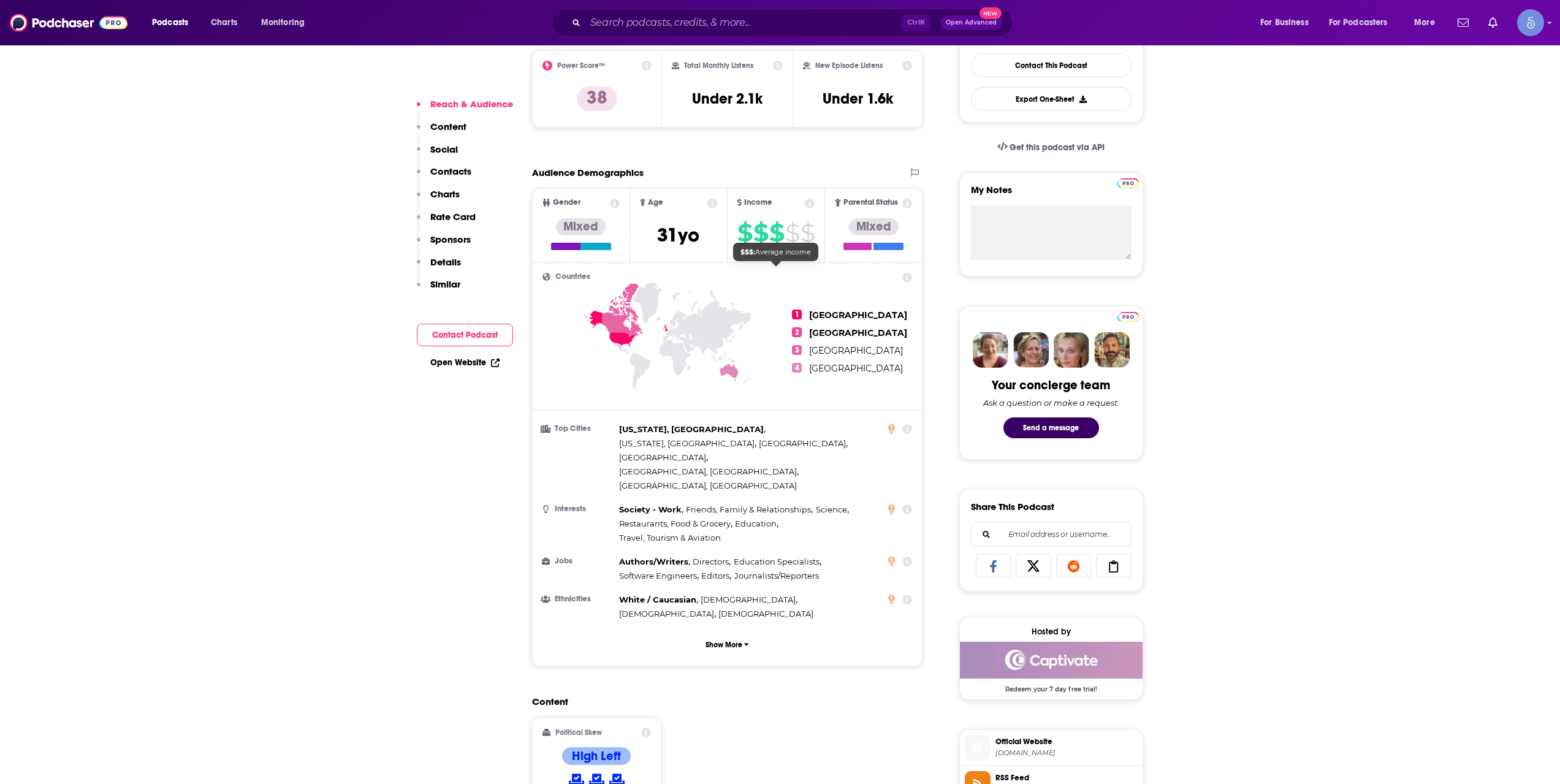
scroll to position [613, 0]
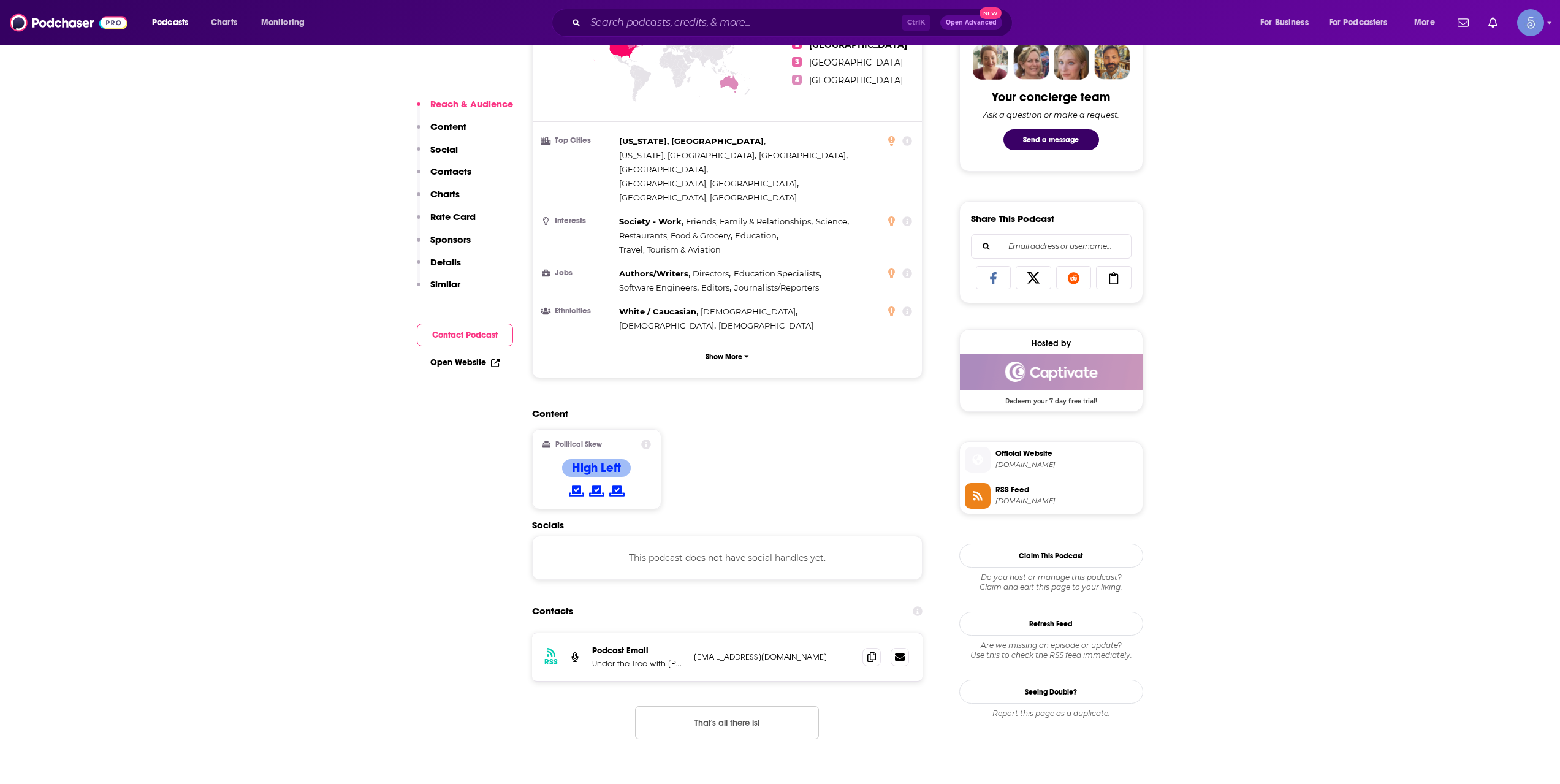
click at [1040, 462] on span "[DOMAIN_NAME]" at bounding box center [1067, 465] width 142 height 9
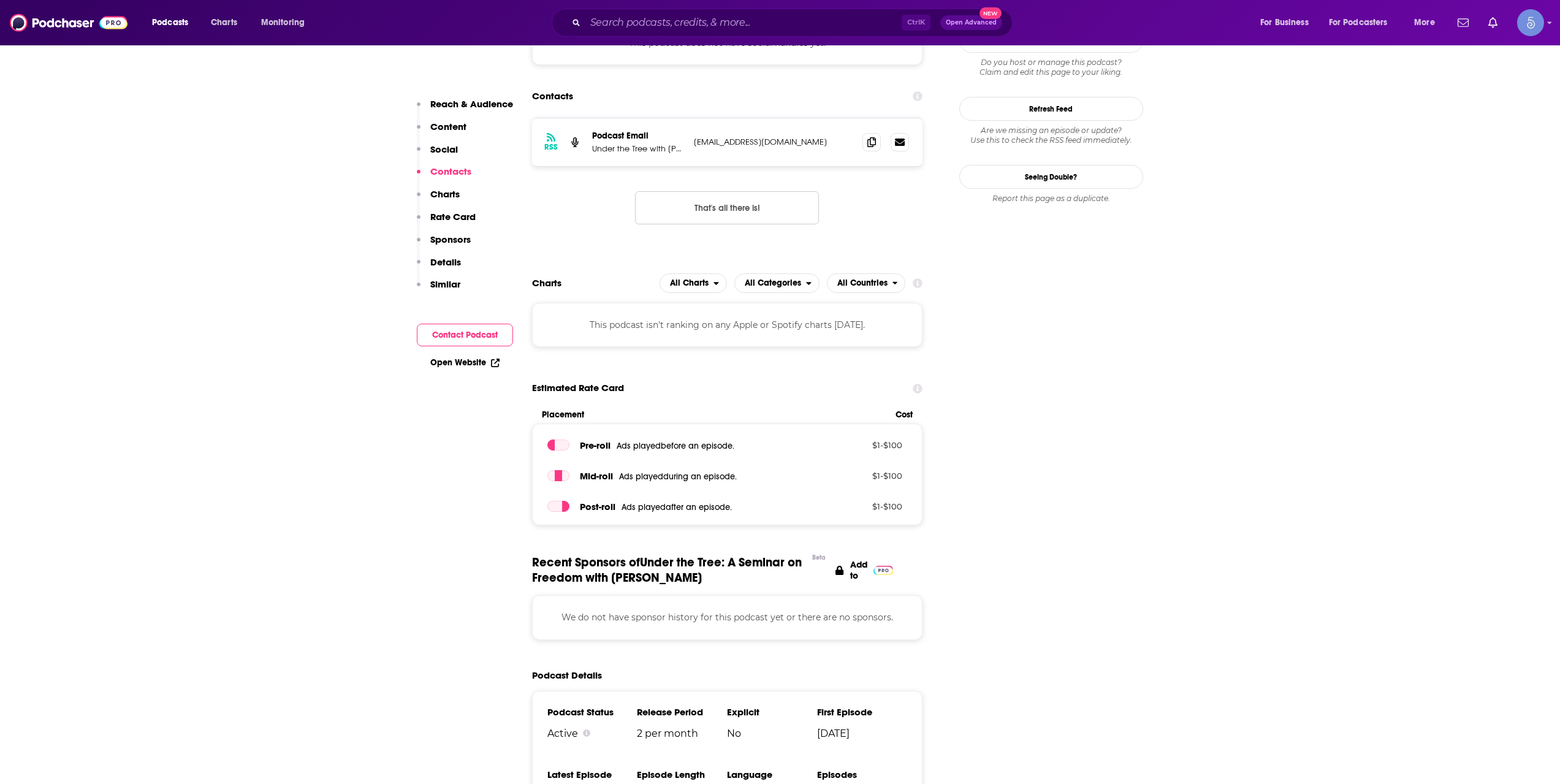
scroll to position [1226, 0]
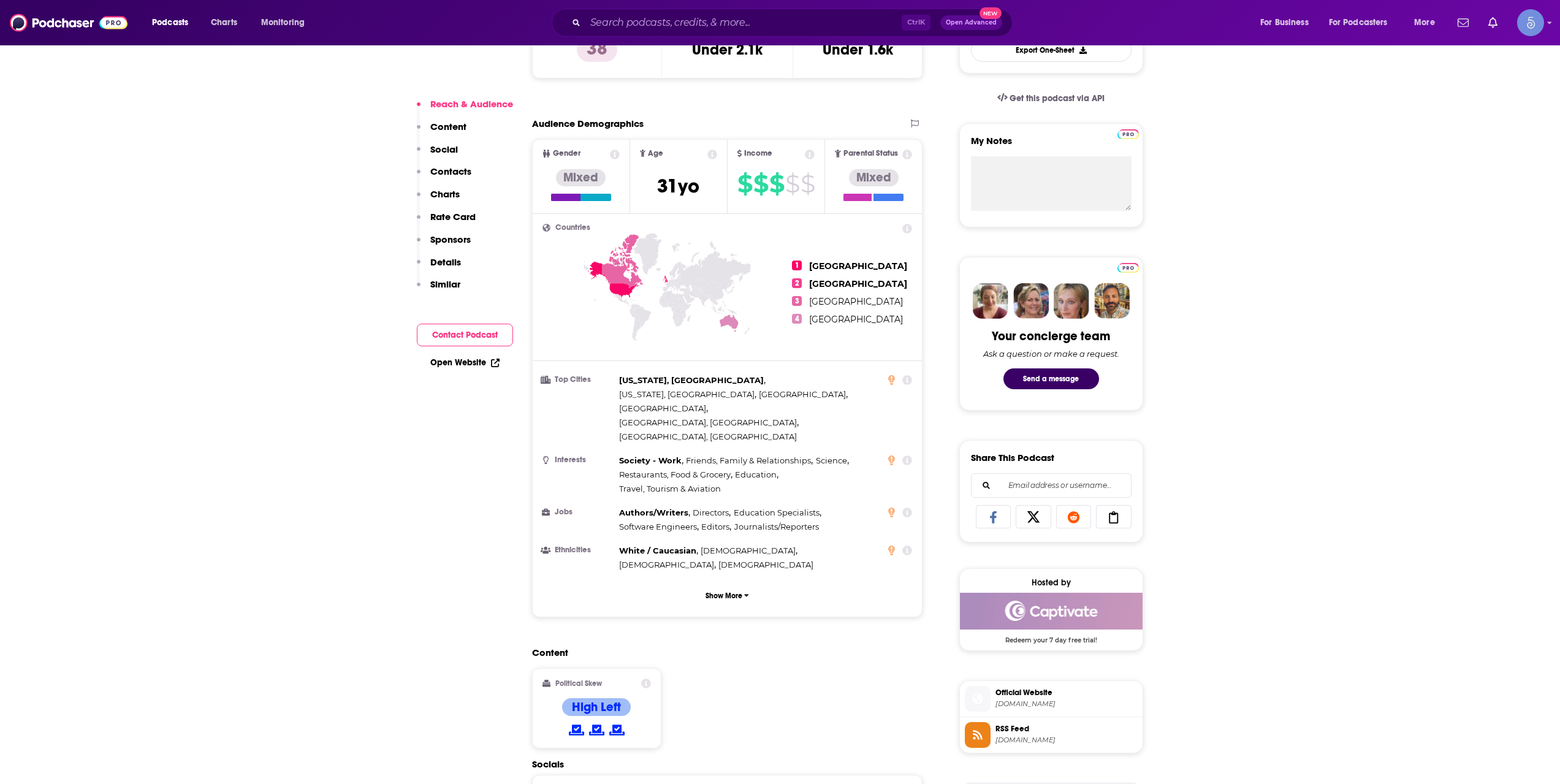
scroll to position [409, 0]
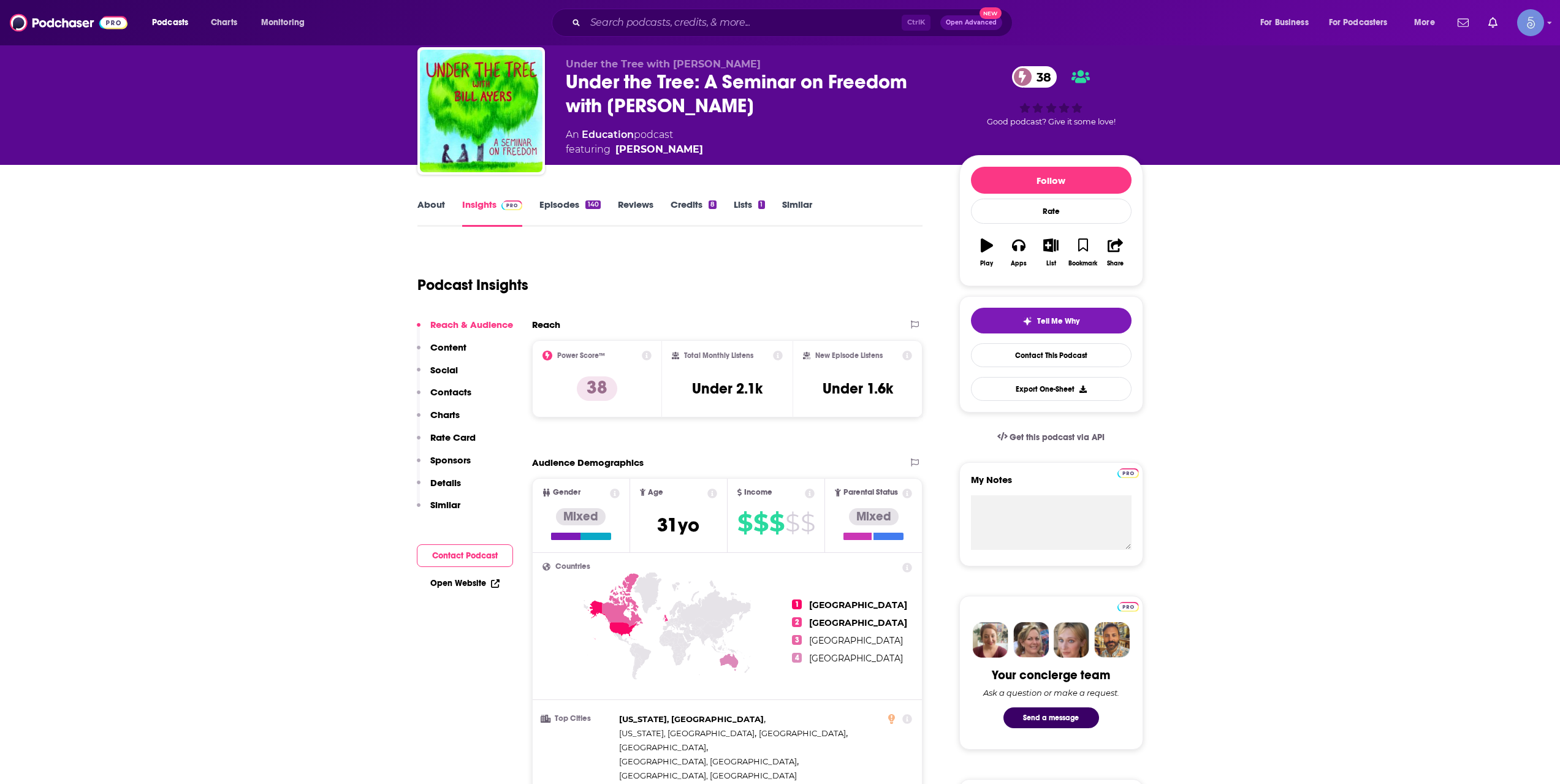
scroll to position [0, 0]
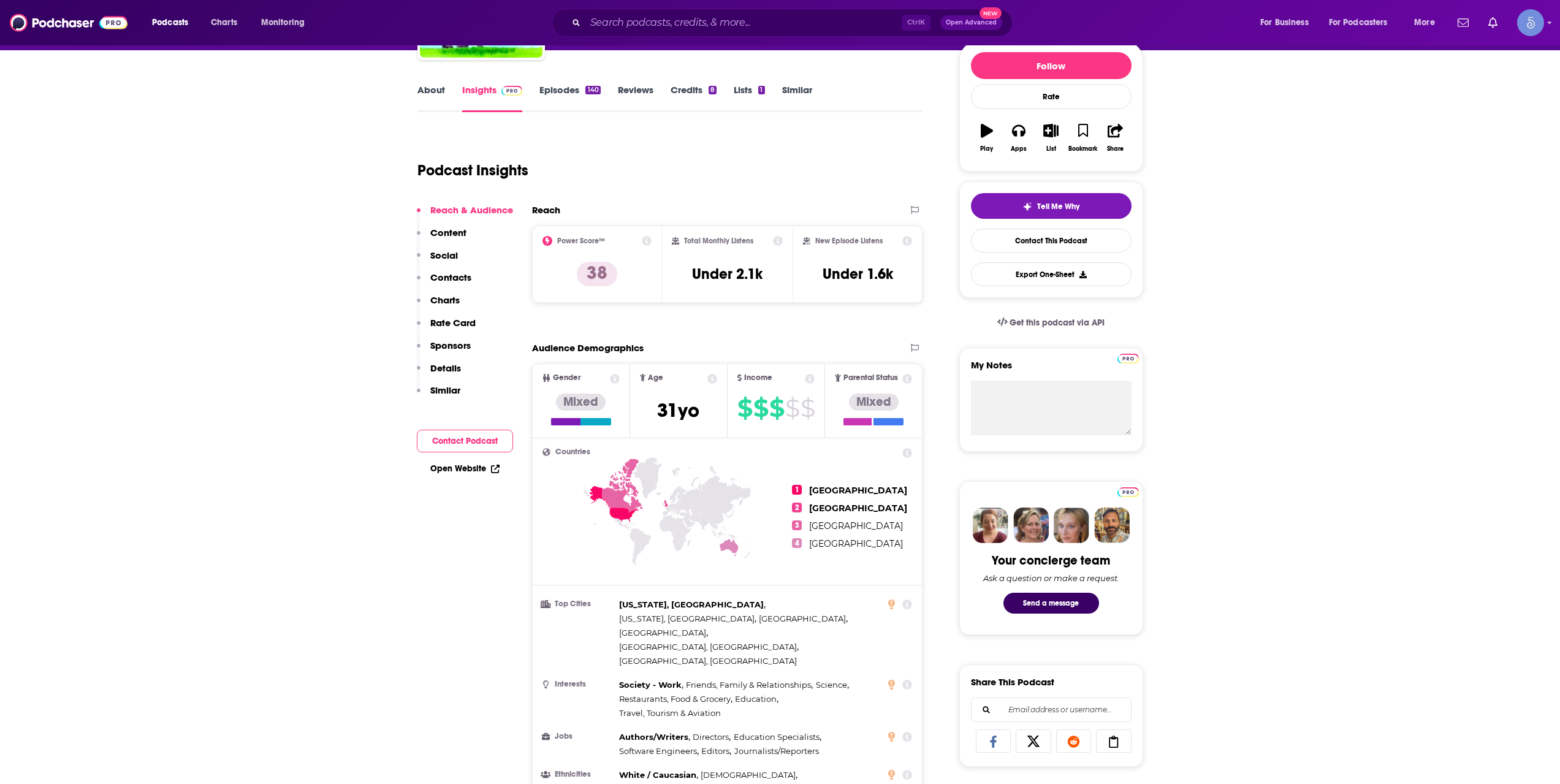
scroll to position [204, 0]
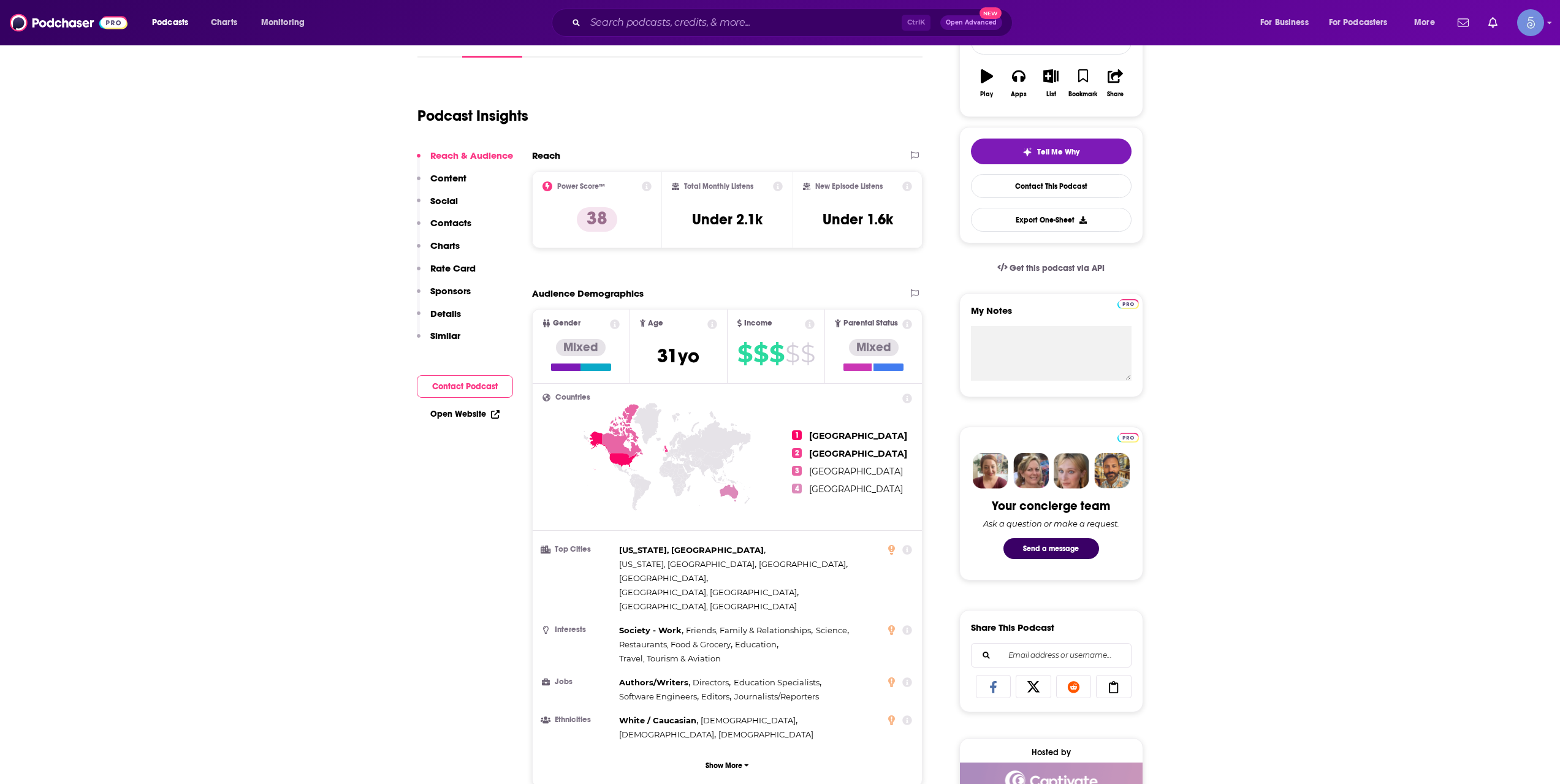
drag, startPoint x: 1238, startPoint y: 361, endPoint x: 1254, endPoint y: 348, distance: 20.6
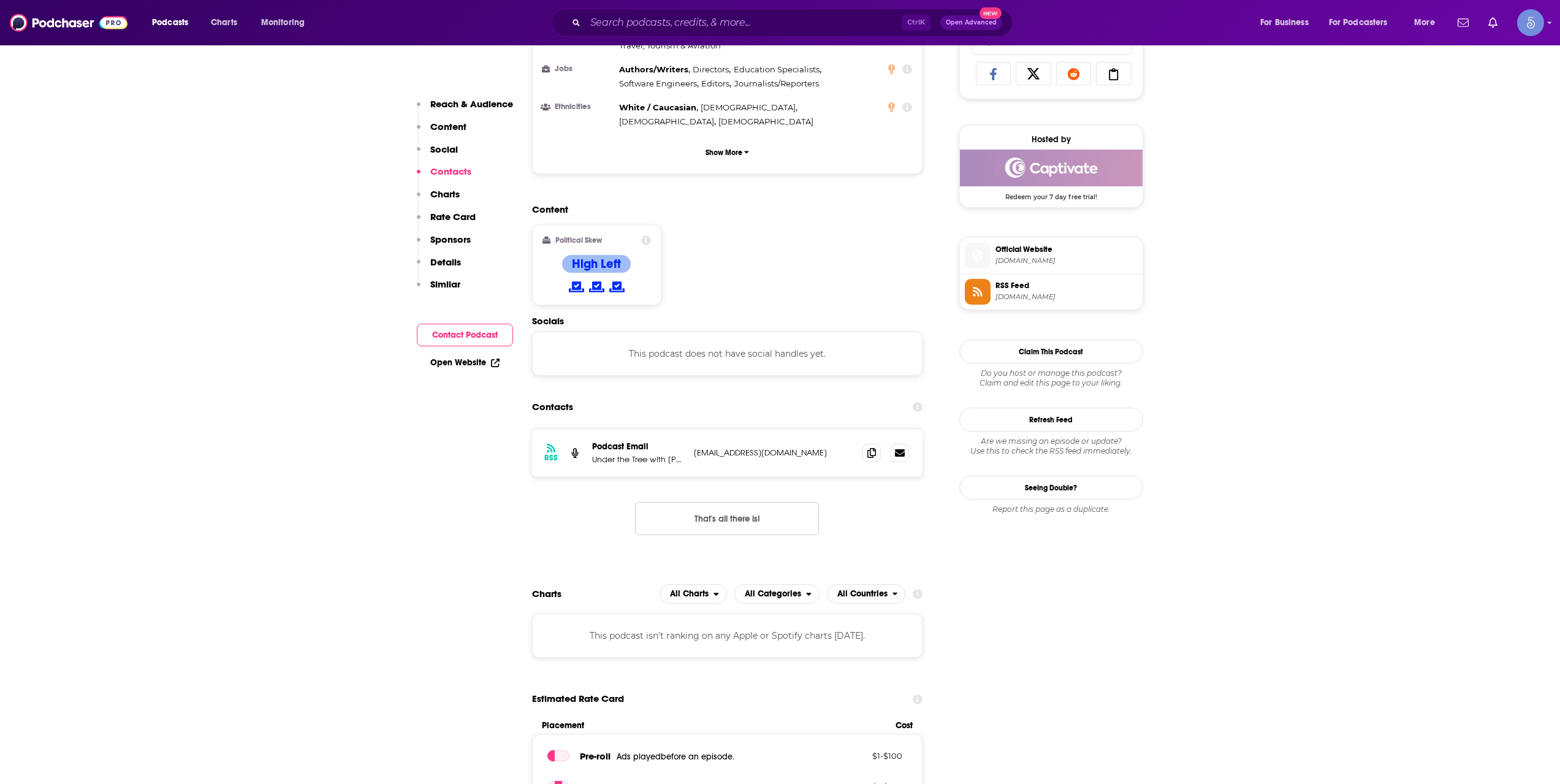
scroll to position [1022, 0]
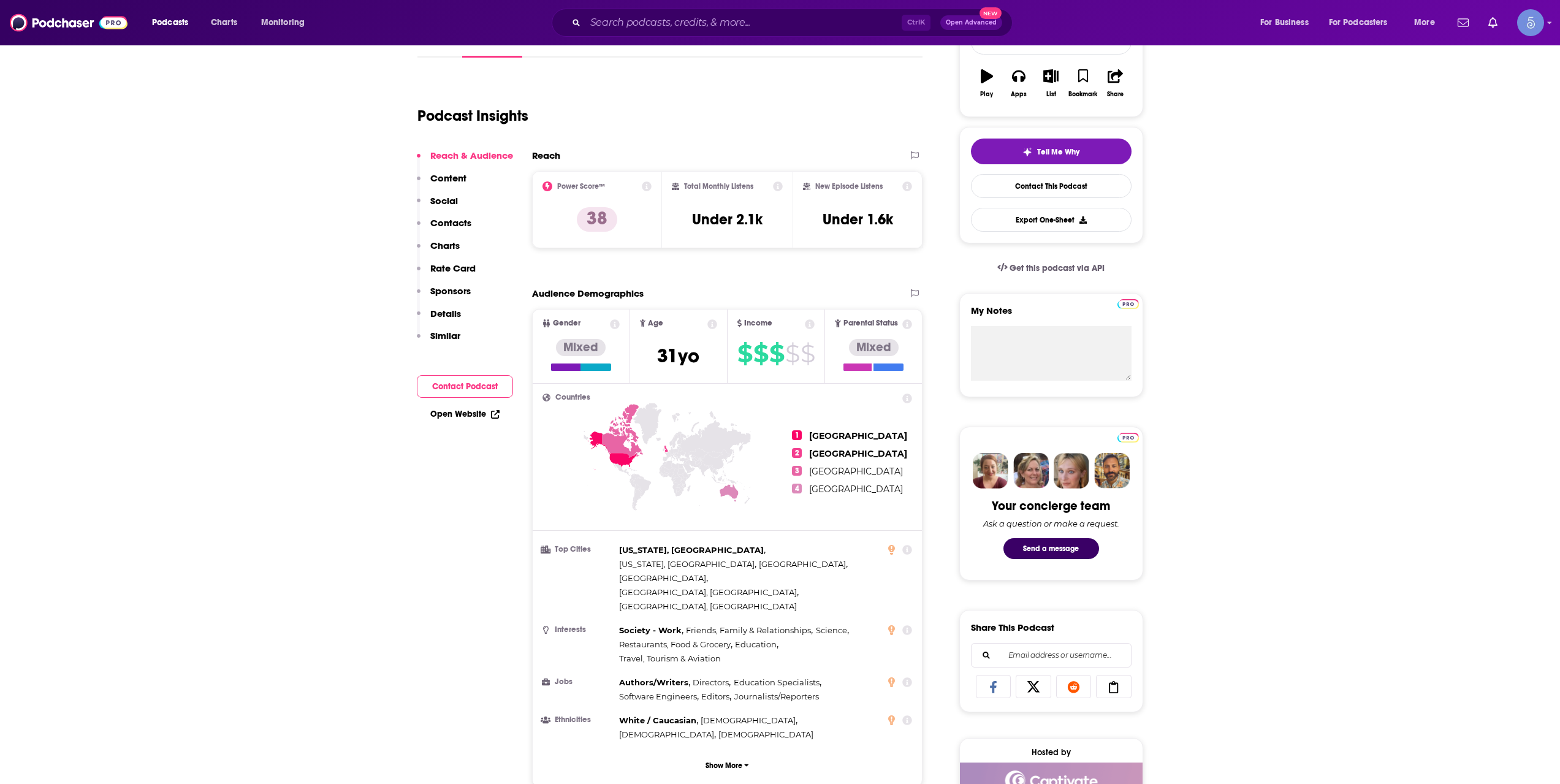
scroll to position [0, 0]
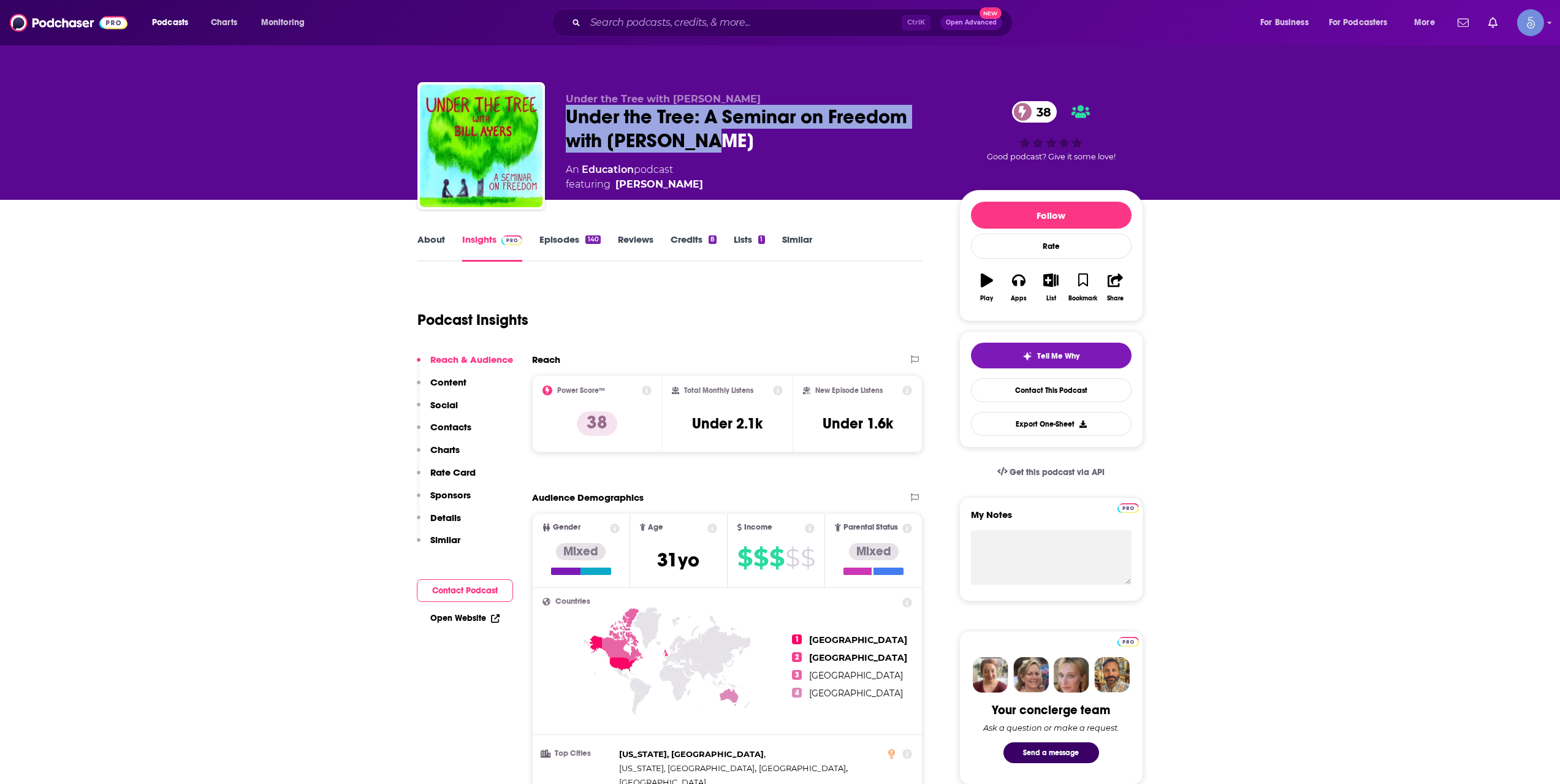
drag, startPoint x: 693, startPoint y: 143, endPoint x: 558, endPoint y: 124, distance: 136.3
click at [558, 124] on div "Under the Tree with [PERSON_NAME] Under the Tree: A Seminar on Freedom with [PE…" at bounding box center [780, 148] width 726 height 133
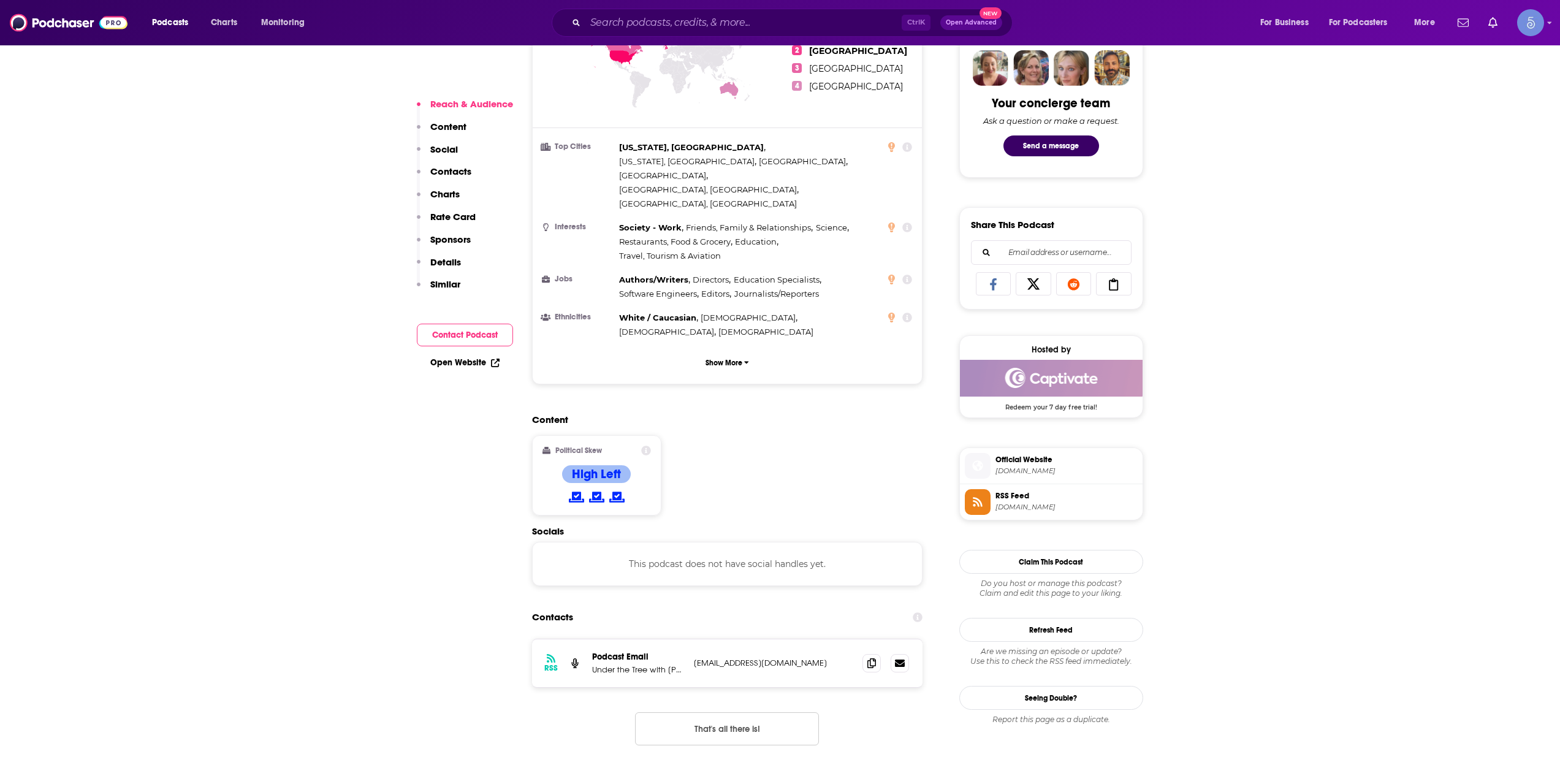
scroll to position [613, 0]
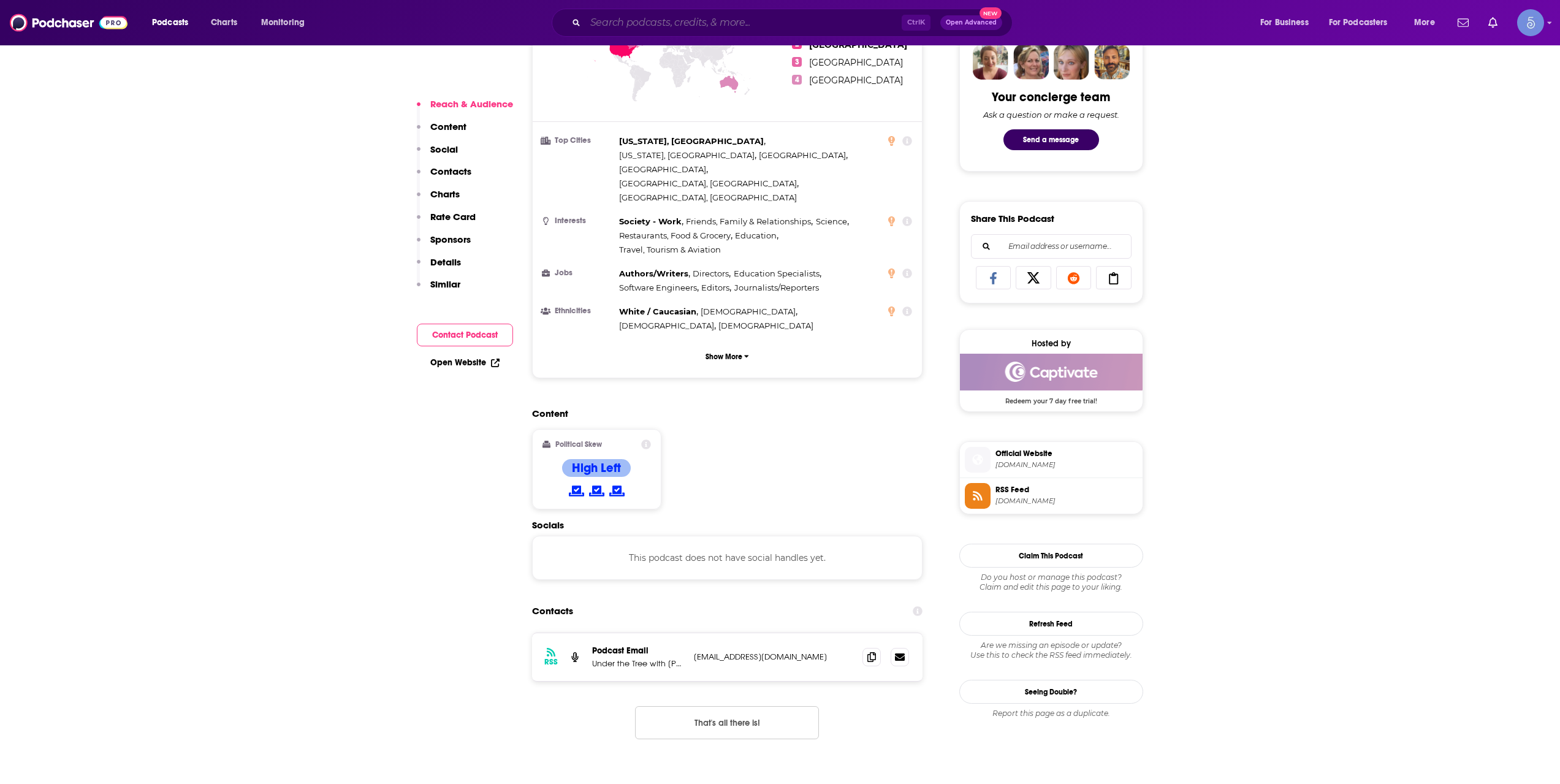
drag, startPoint x: 799, startPoint y: 26, endPoint x: 792, endPoint y: 28, distance: 7.3
click at [795, 27] on input "Search podcasts, credits, & more..." at bounding box center [744, 22] width 317 height 20
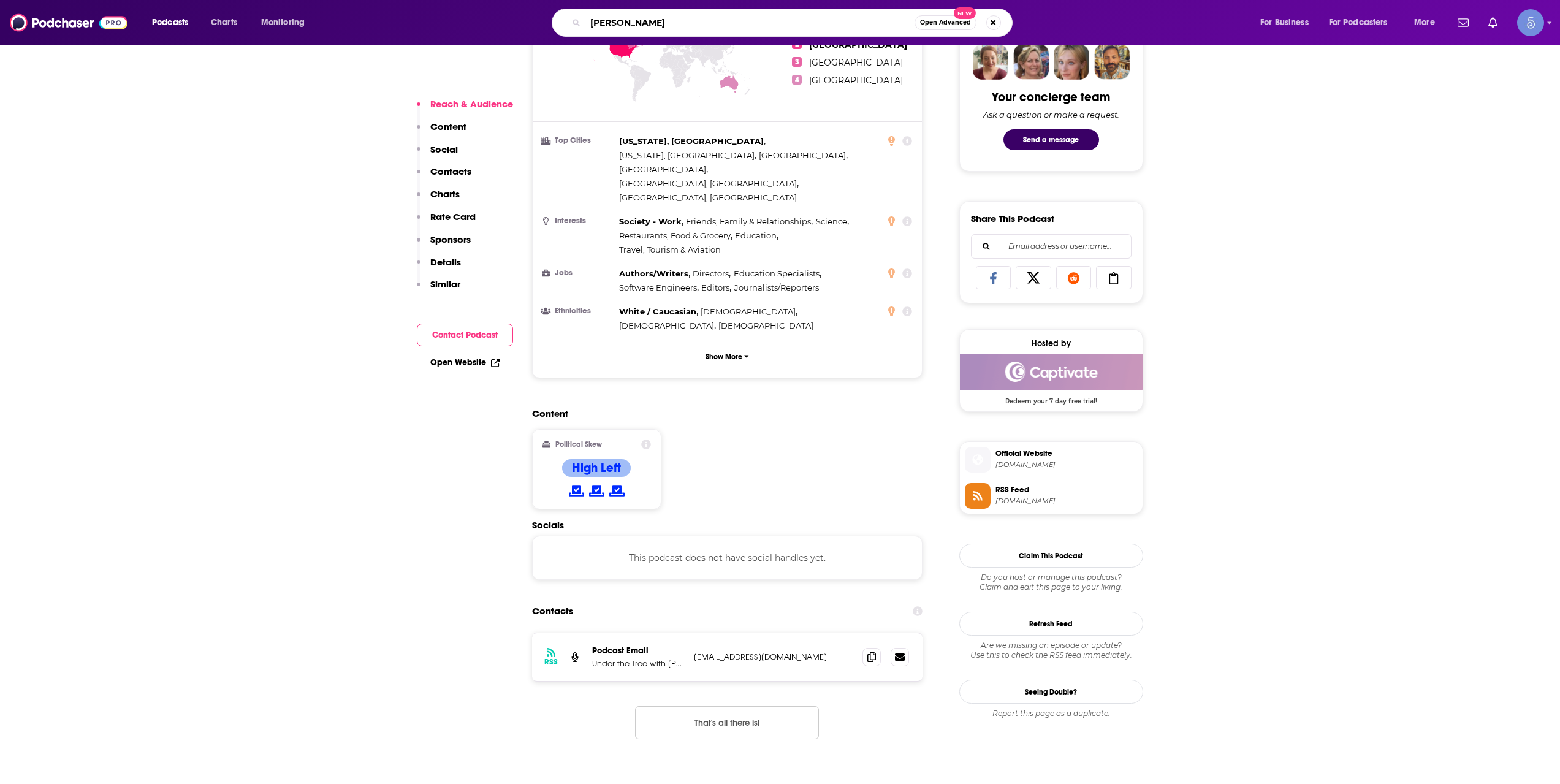
type input "[PERSON_NAME]"
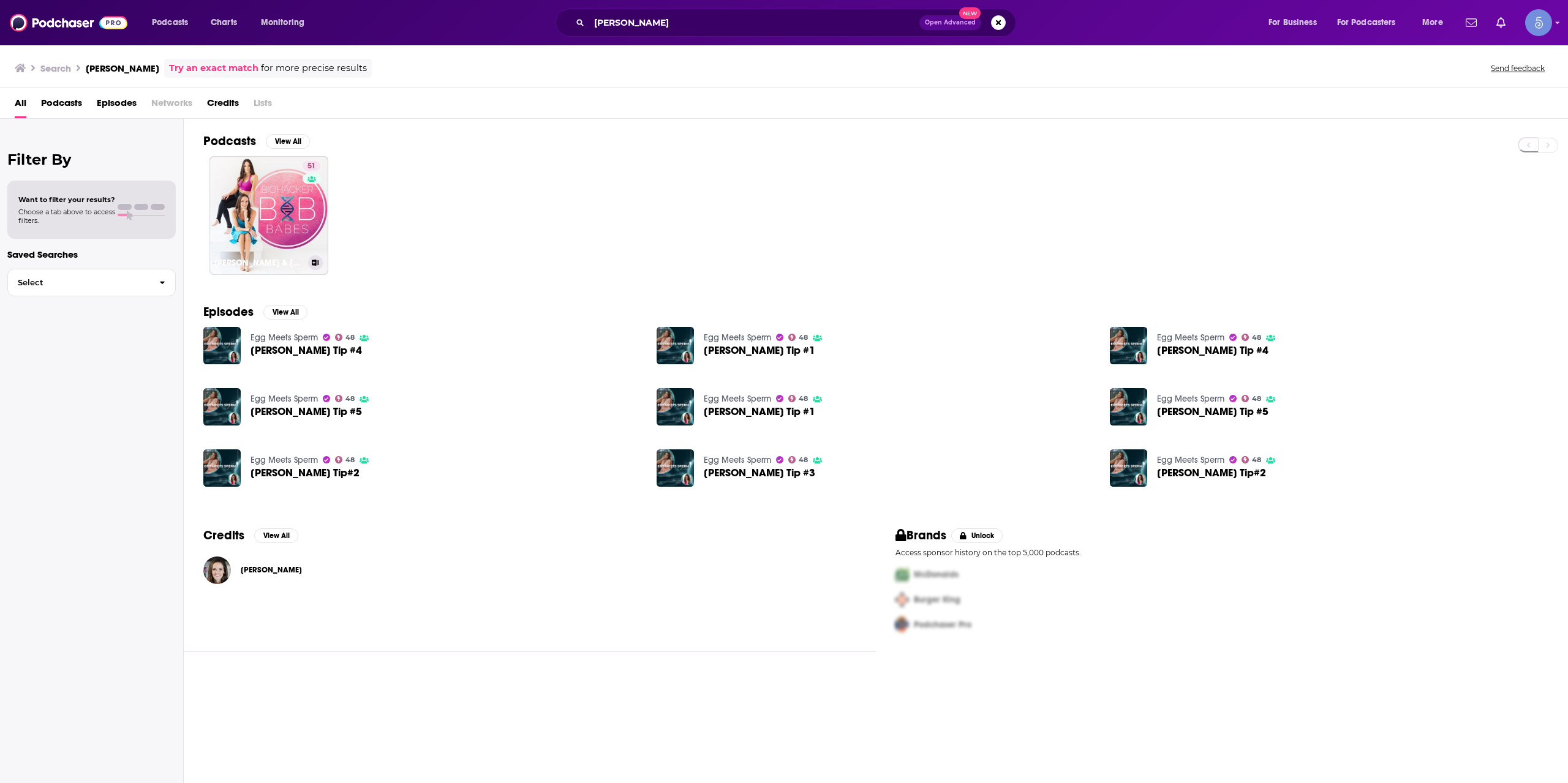
click at [283, 206] on link "51 [PERSON_NAME] & [PERSON_NAME]" at bounding box center [269, 215] width 119 height 119
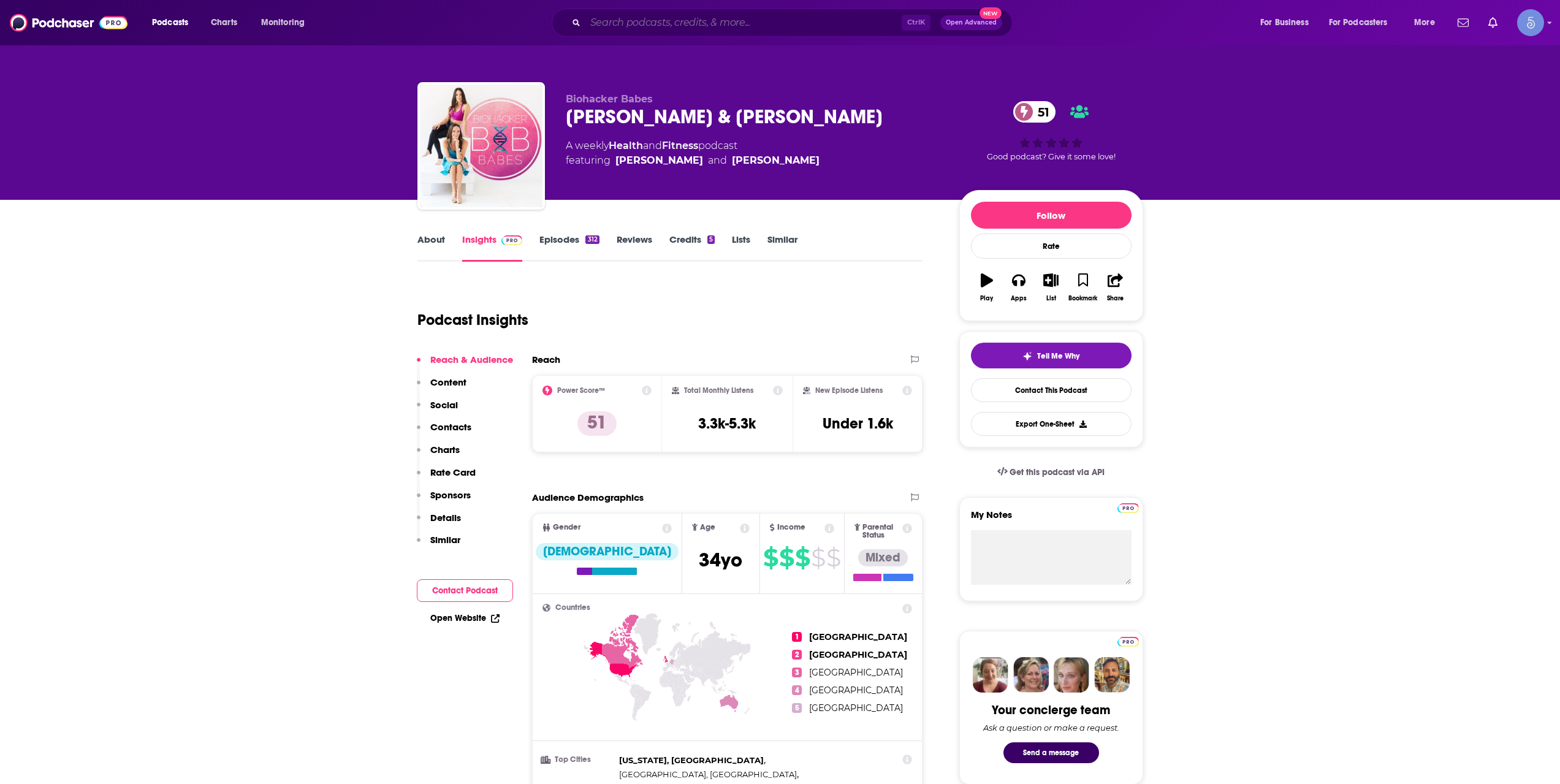
click at [821, 30] on input "Search podcasts, credits, & more..." at bounding box center [744, 22] width 317 height 20
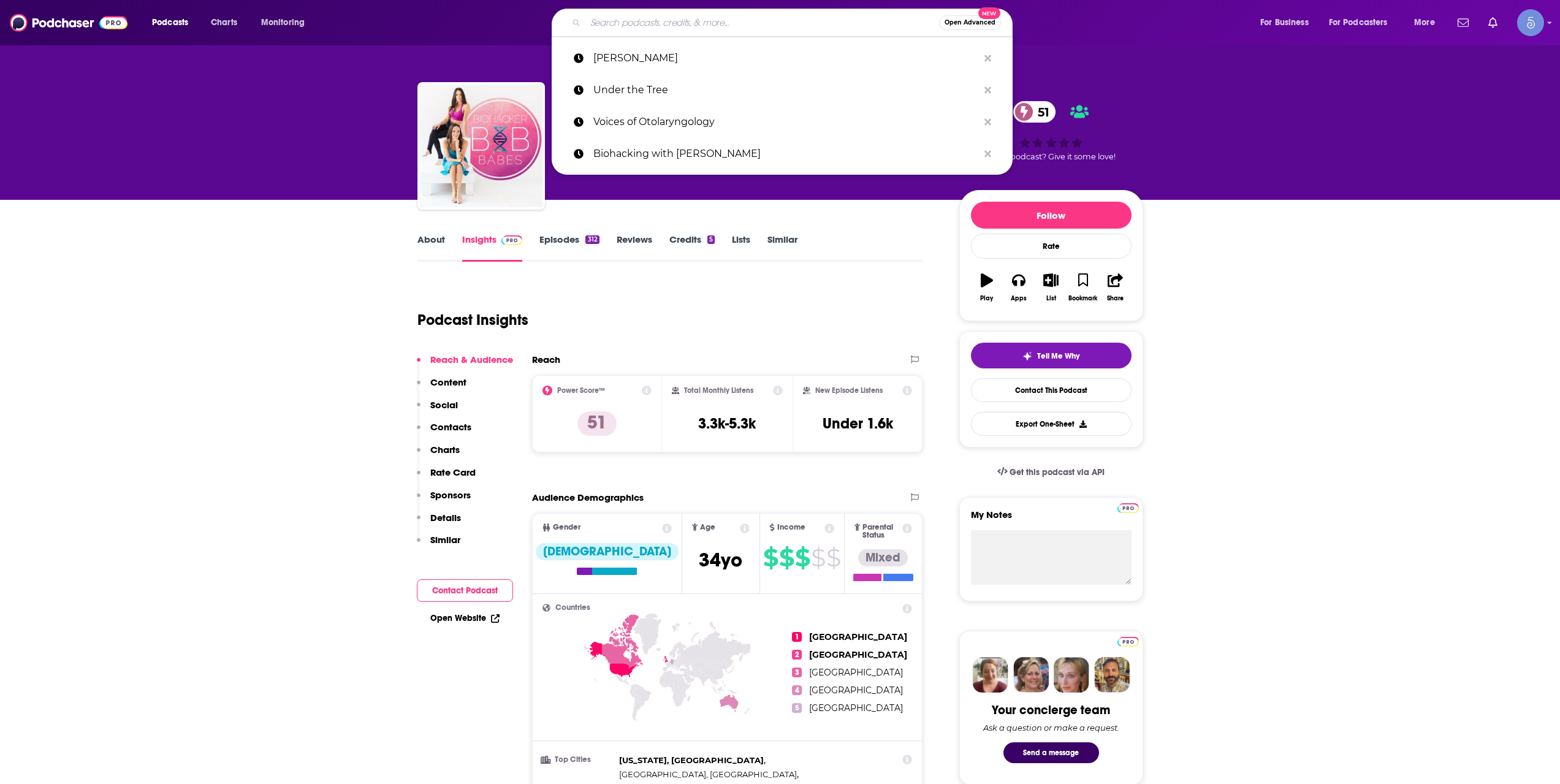
paste input "[EMAIL_ADDRESS][DOMAIN_NAME]"
type input "[EMAIL_ADDRESS][DOMAIN_NAME]"
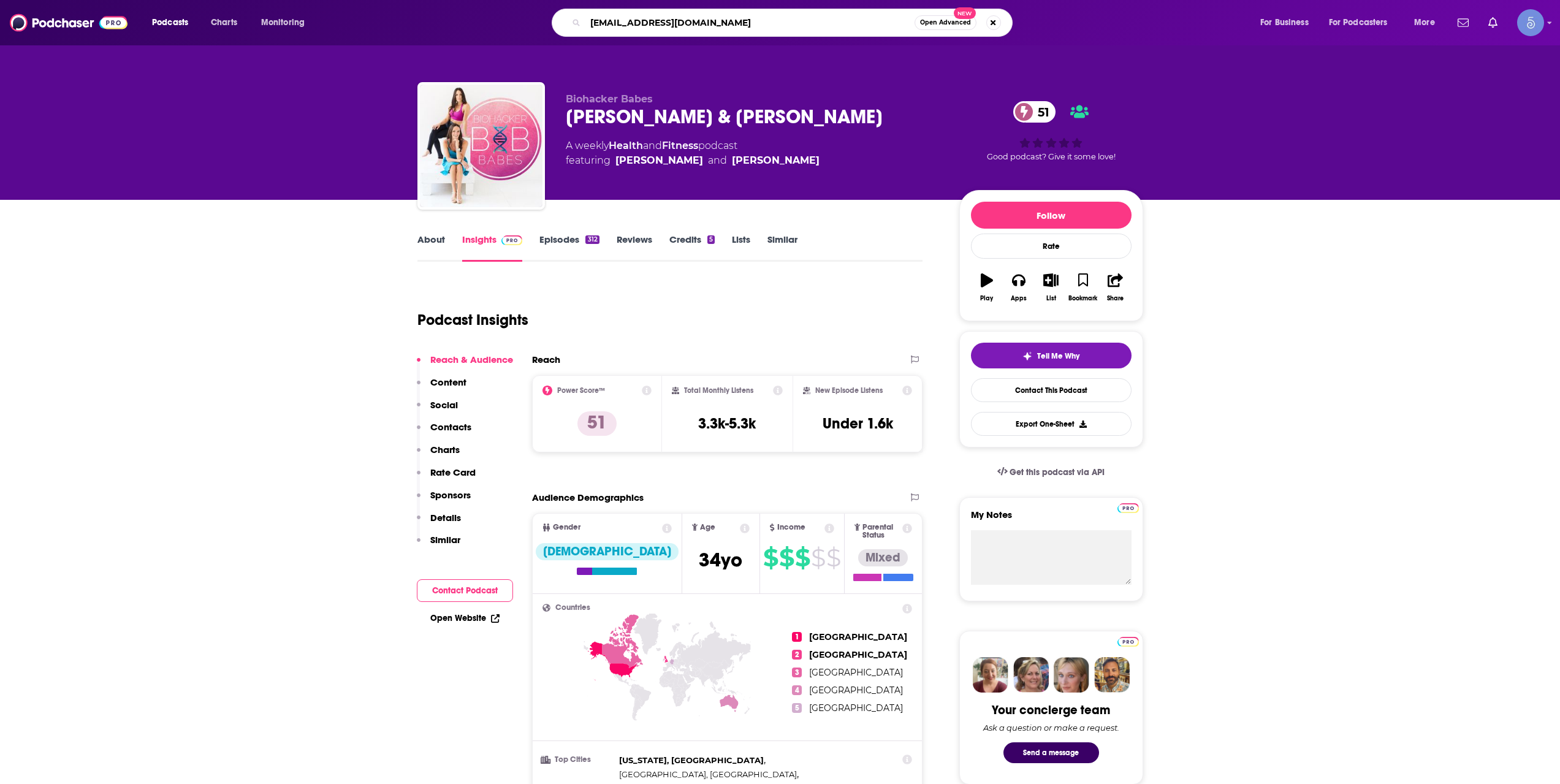
drag, startPoint x: 898, startPoint y: 16, endPoint x: 299, endPoint y: -2, distance: 599.3
click at [299, 0] on html "Podcasts Charts Monitoring [EMAIL_ADDRESS][DOMAIN_NAME] Open Advanced New For B…" at bounding box center [780, 392] width 1560 height 784
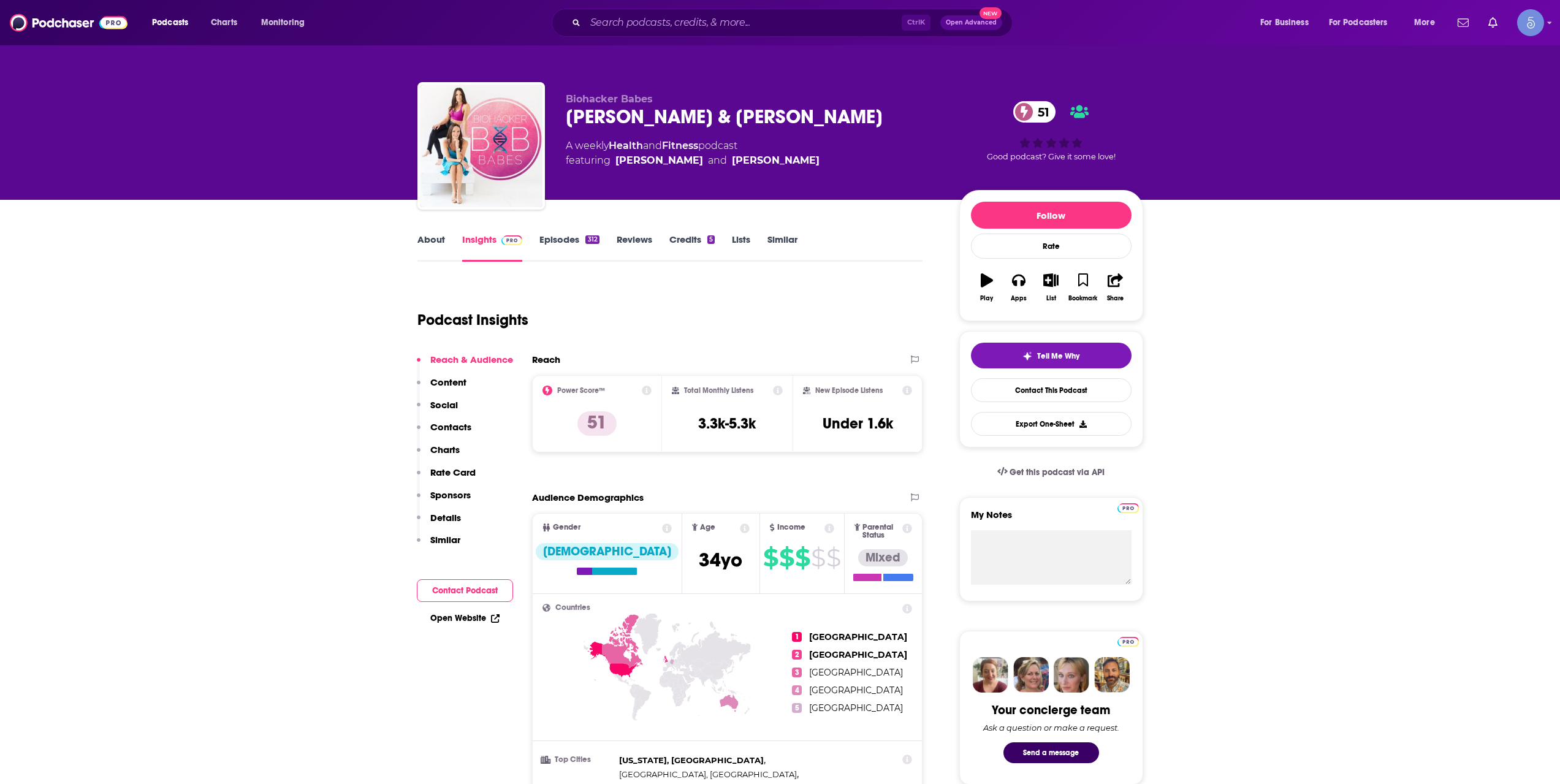
drag, startPoint x: 0, startPoint y: 446, endPoint x: 291, endPoint y: 543, distance: 306.7
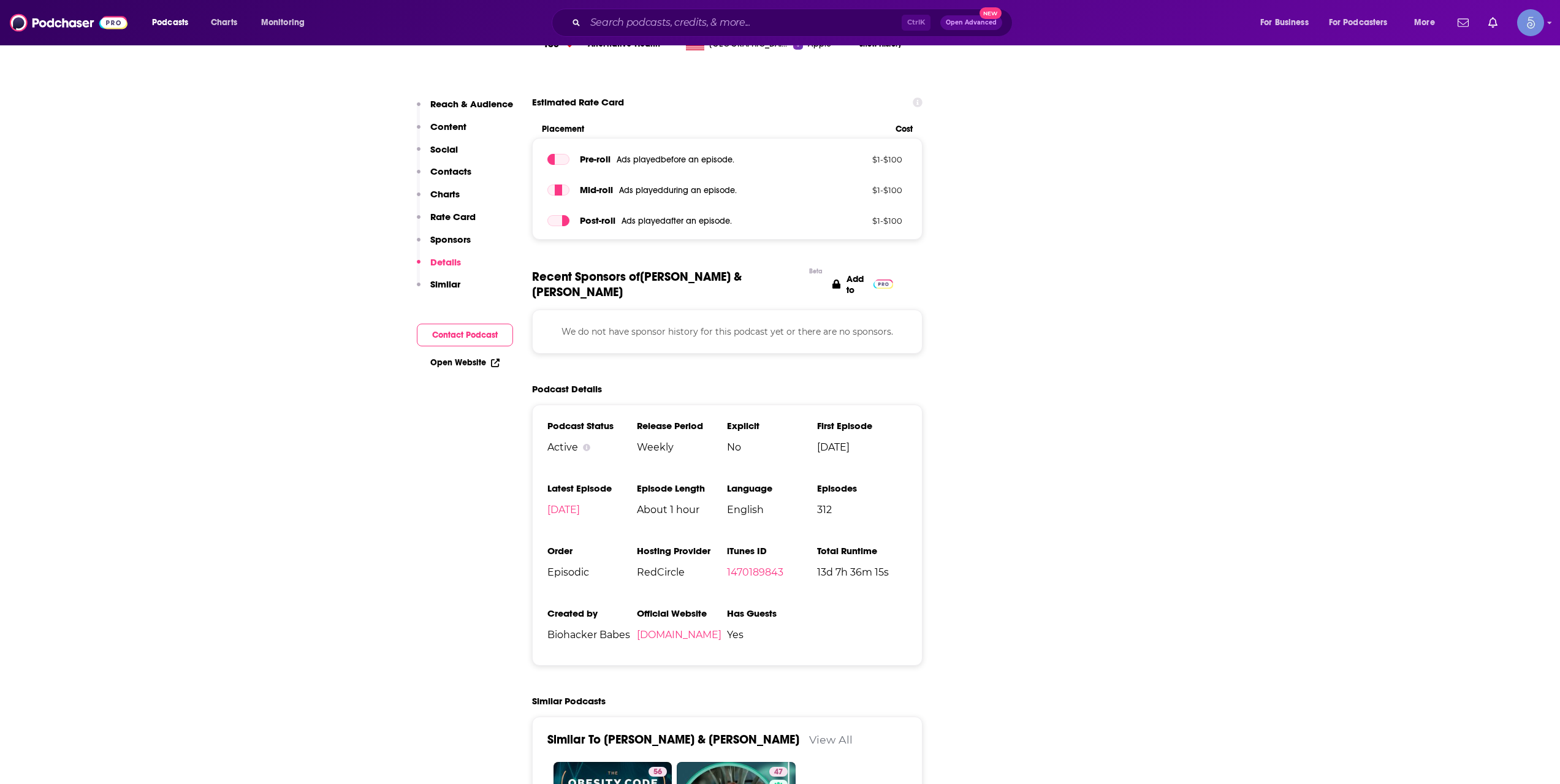
scroll to position [1839, 0]
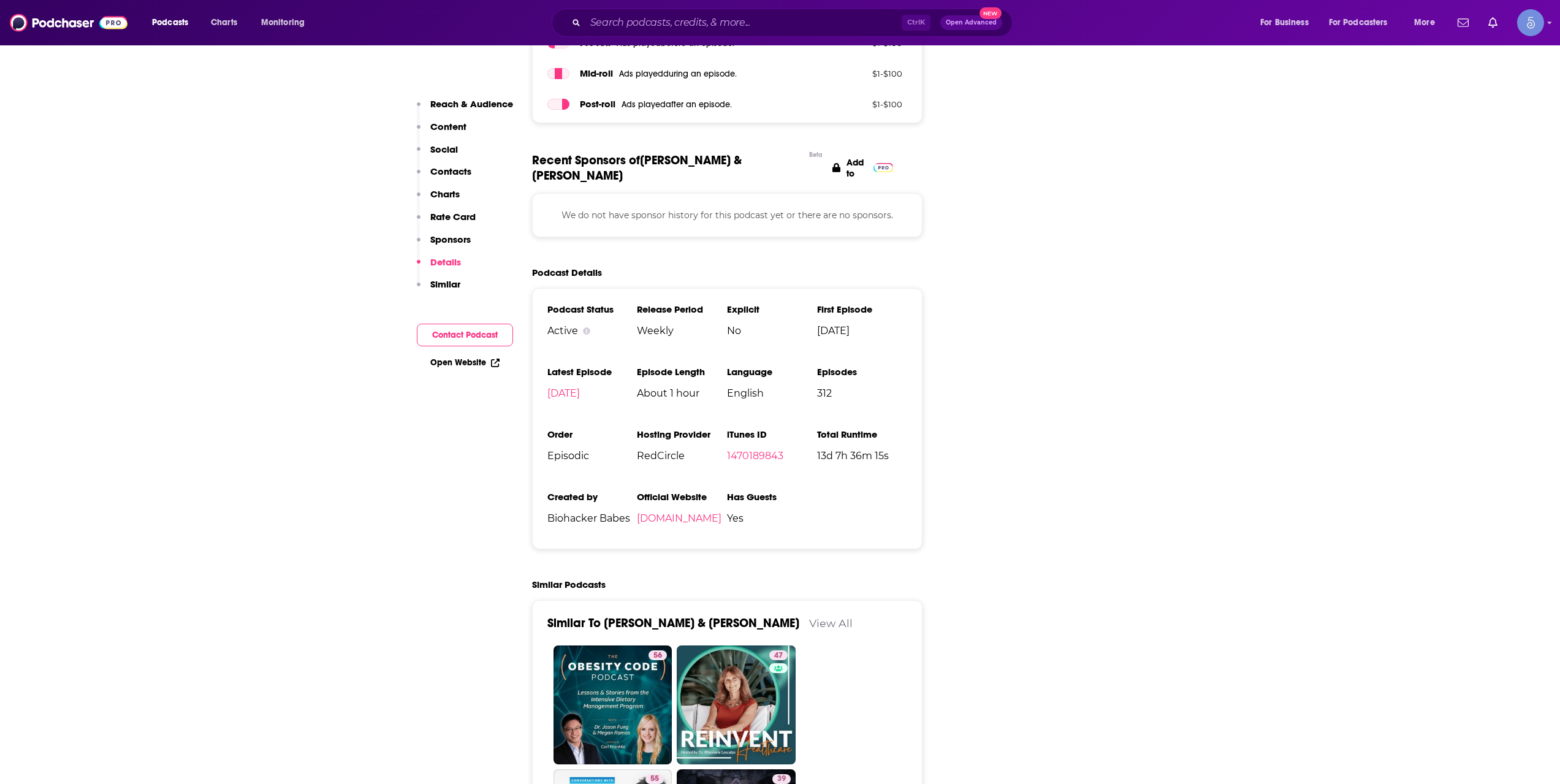
drag, startPoint x: 767, startPoint y: 5, endPoint x: 763, endPoint y: 15, distance: 10.8
click at [768, 5] on div "Podcasts Charts Monitoring Ctrl K Open Advanced New For Business For Podcasters…" at bounding box center [780, 23] width 1560 height 45
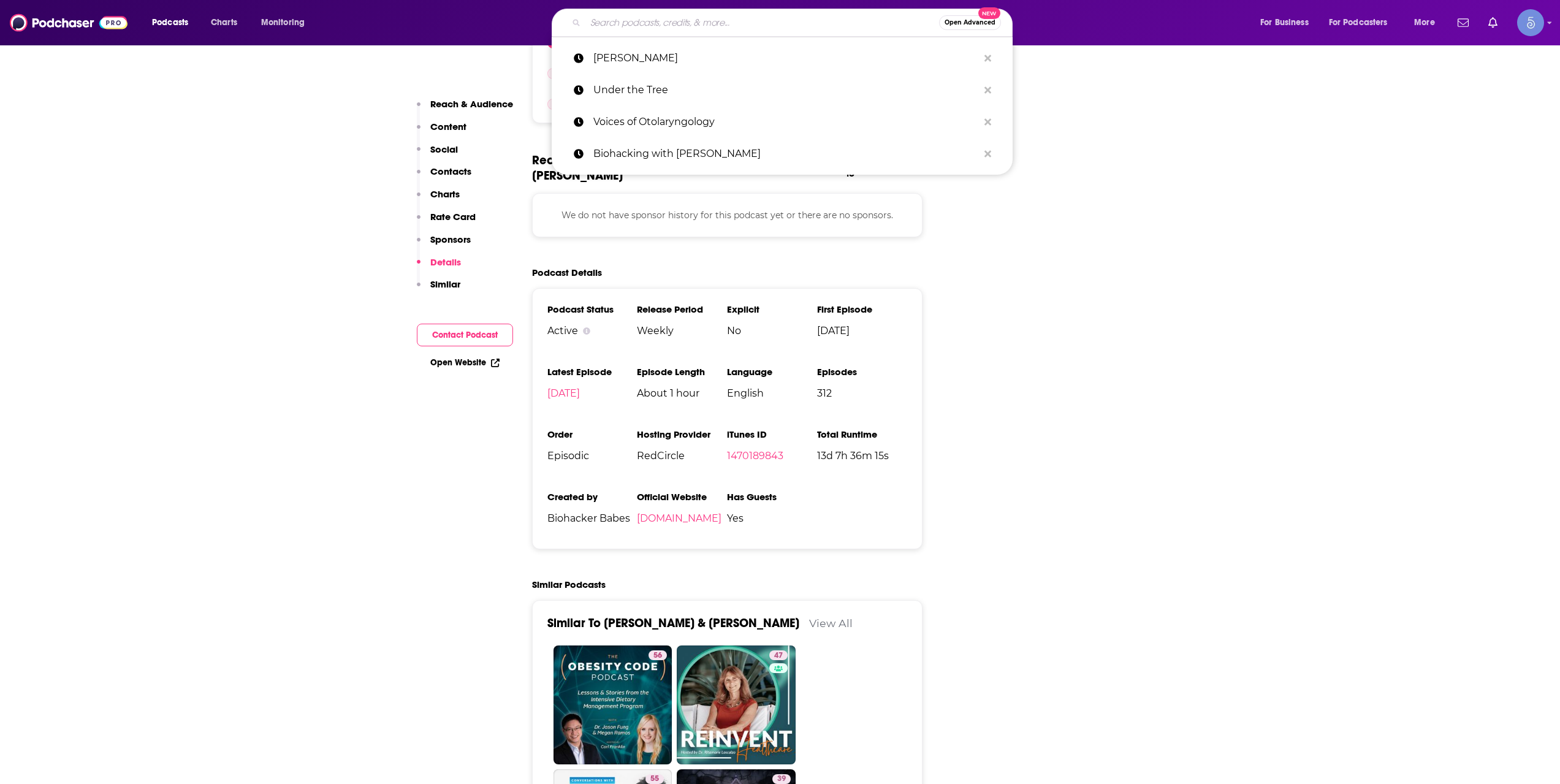
click at [763, 16] on input "Search podcasts, credits, & more..." at bounding box center [763, 22] width 354 height 20
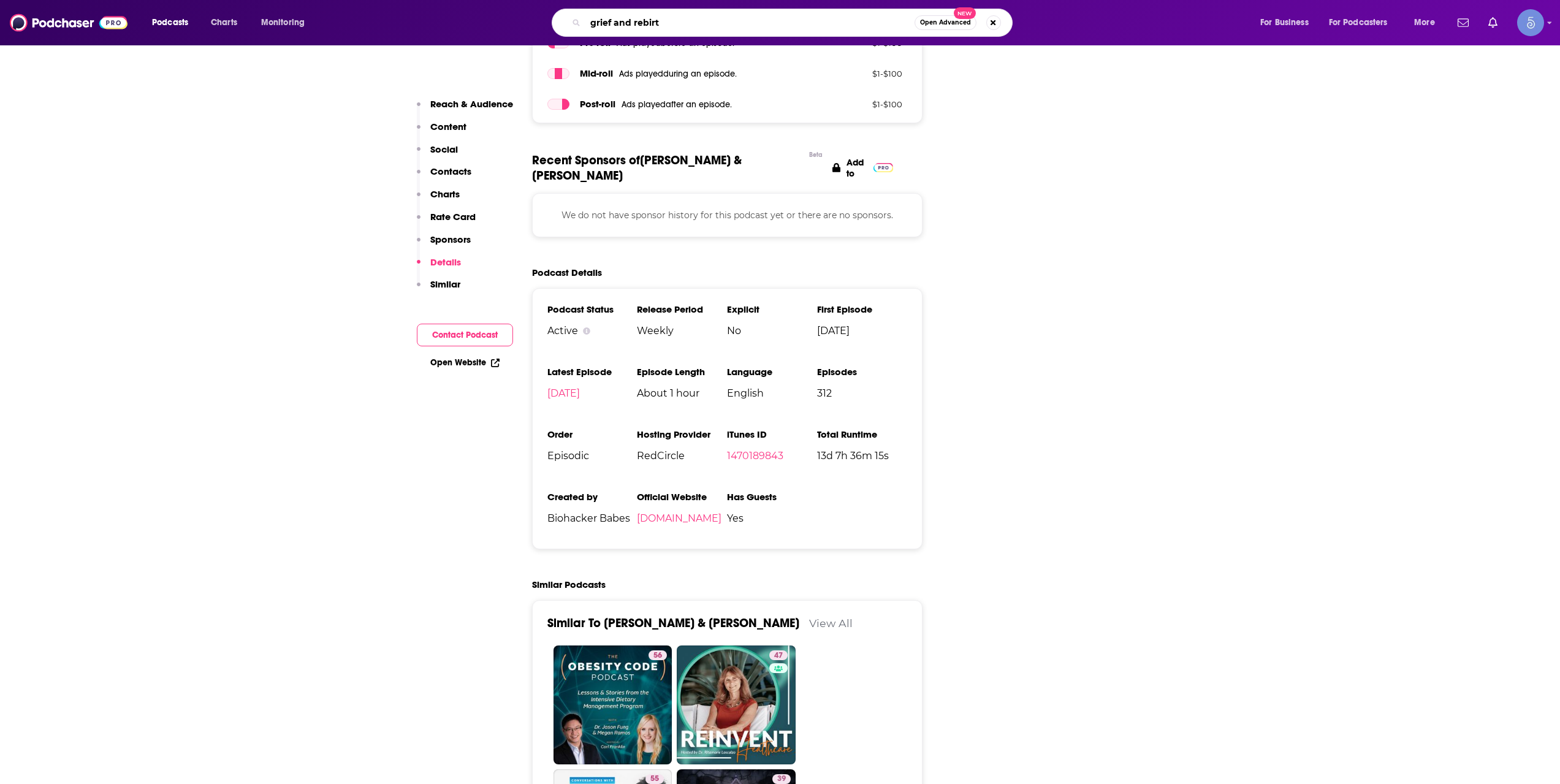
type input "grief and rebirth"
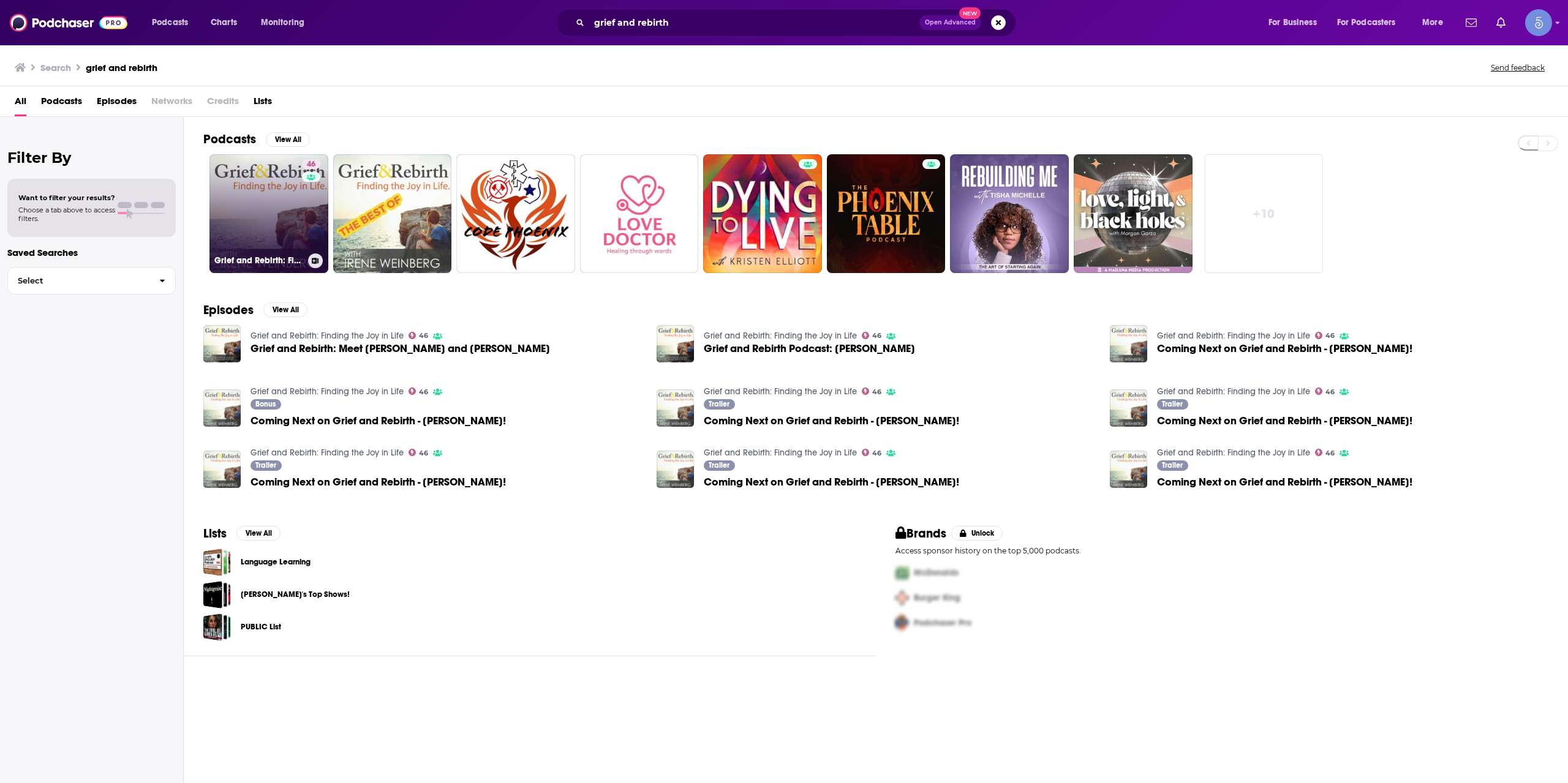
click at [244, 218] on link "46 Grief and Rebirth: Finding the Joy in Life" at bounding box center [269, 213] width 119 height 119
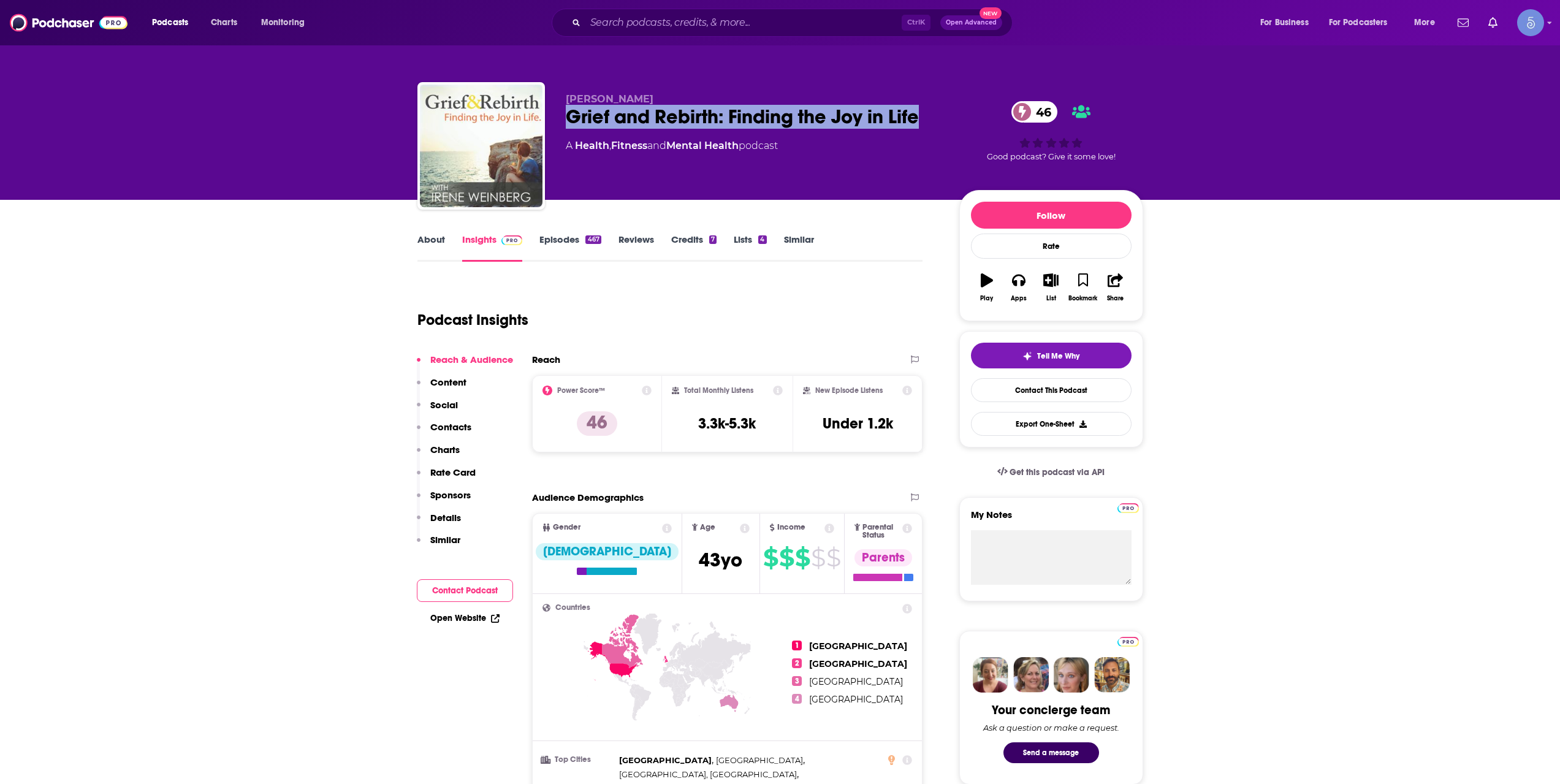
drag, startPoint x: 917, startPoint y: 113, endPoint x: 568, endPoint y: 123, distance: 349.1
click at [568, 123] on div "Grief and Rebirth: Finding the Joy in Life 46" at bounding box center [753, 117] width 374 height 24
copy h2 "Grief and Rebirth: Finding the Joy in Life"
